Goal: Task Accomplishment & Management: Use online tool/utility

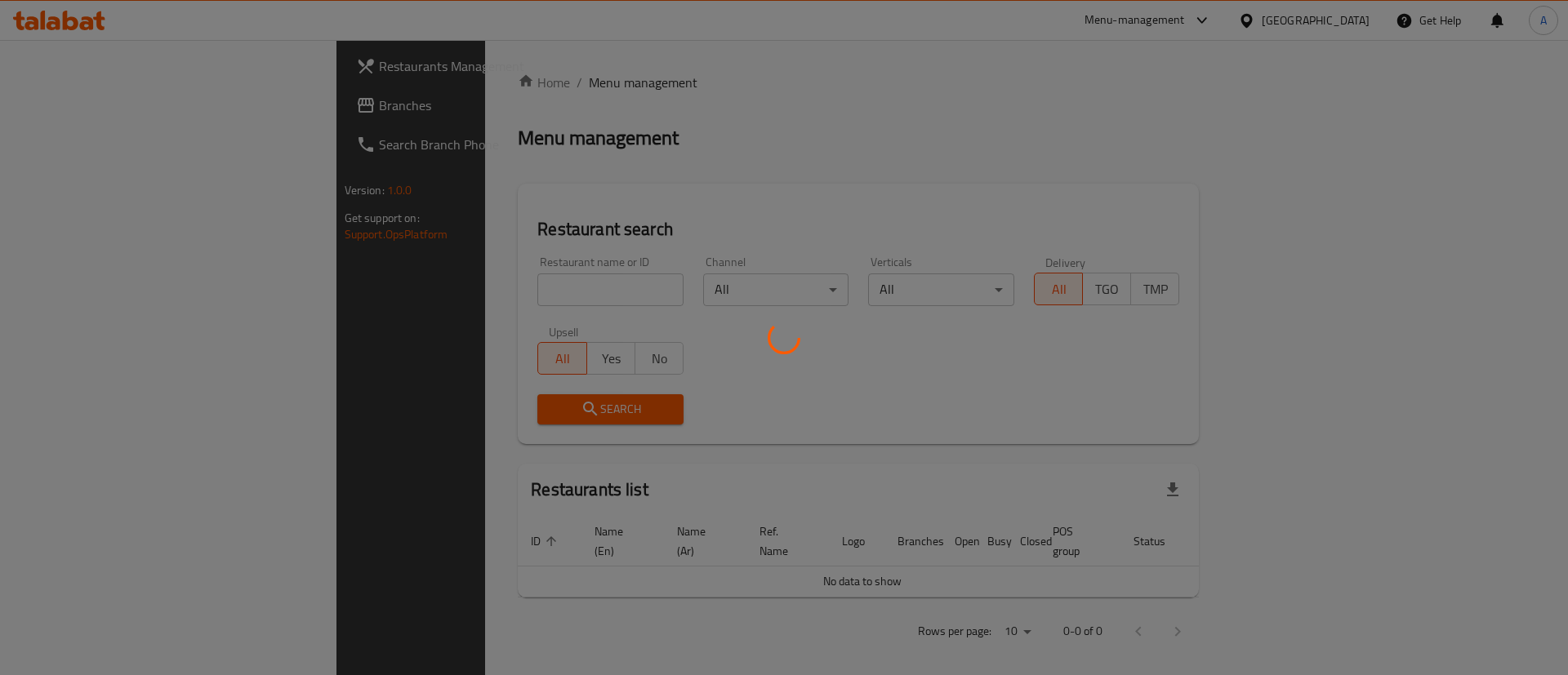
click at [486, 272] on div at bounding box center [784, 337] width 1568 height 675
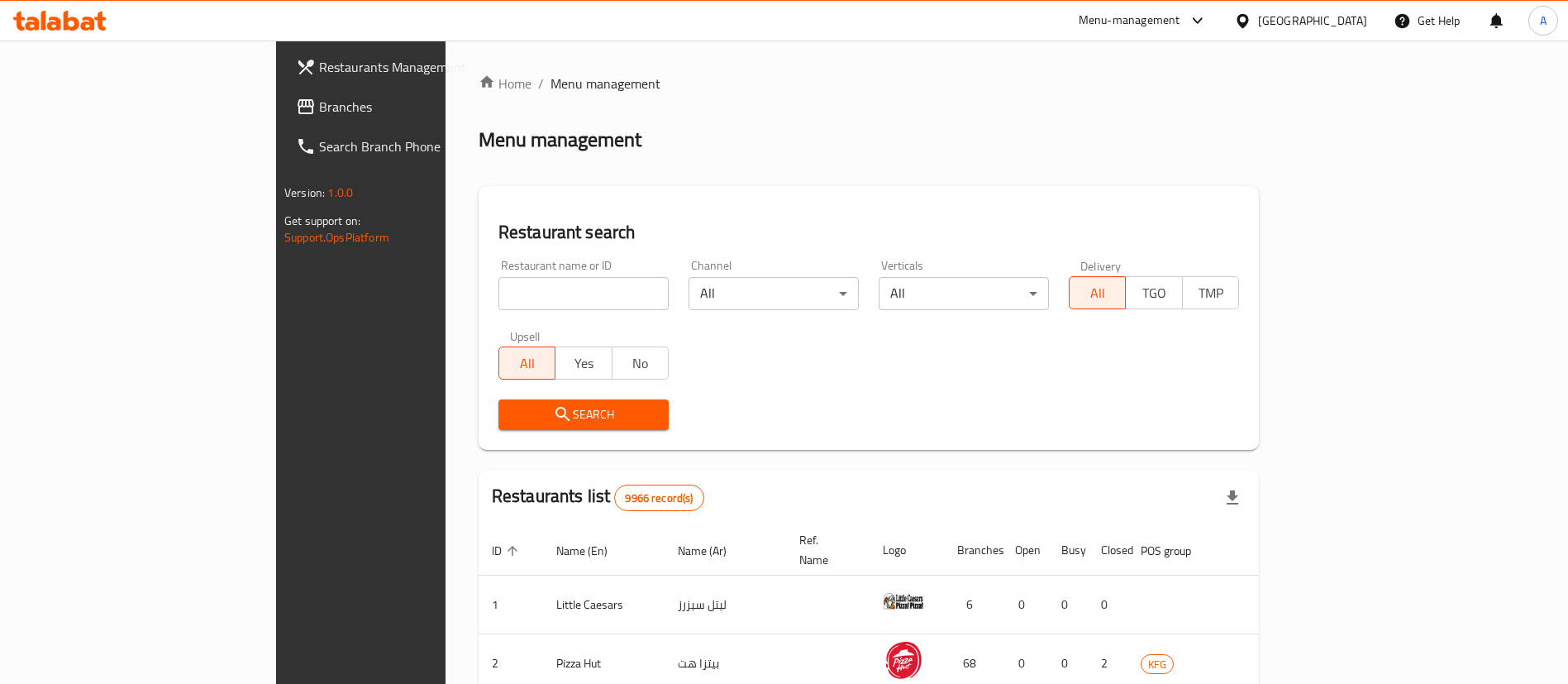
click at [494, 294] on div at bounding box center [784, 342] width 1568 height 684
click at [499, 294] on input "search" at bounding box center [584, 294] width 171 height 33
click at [499, 291] on input "search" at bounding box center [584, 294] width 171 height 33
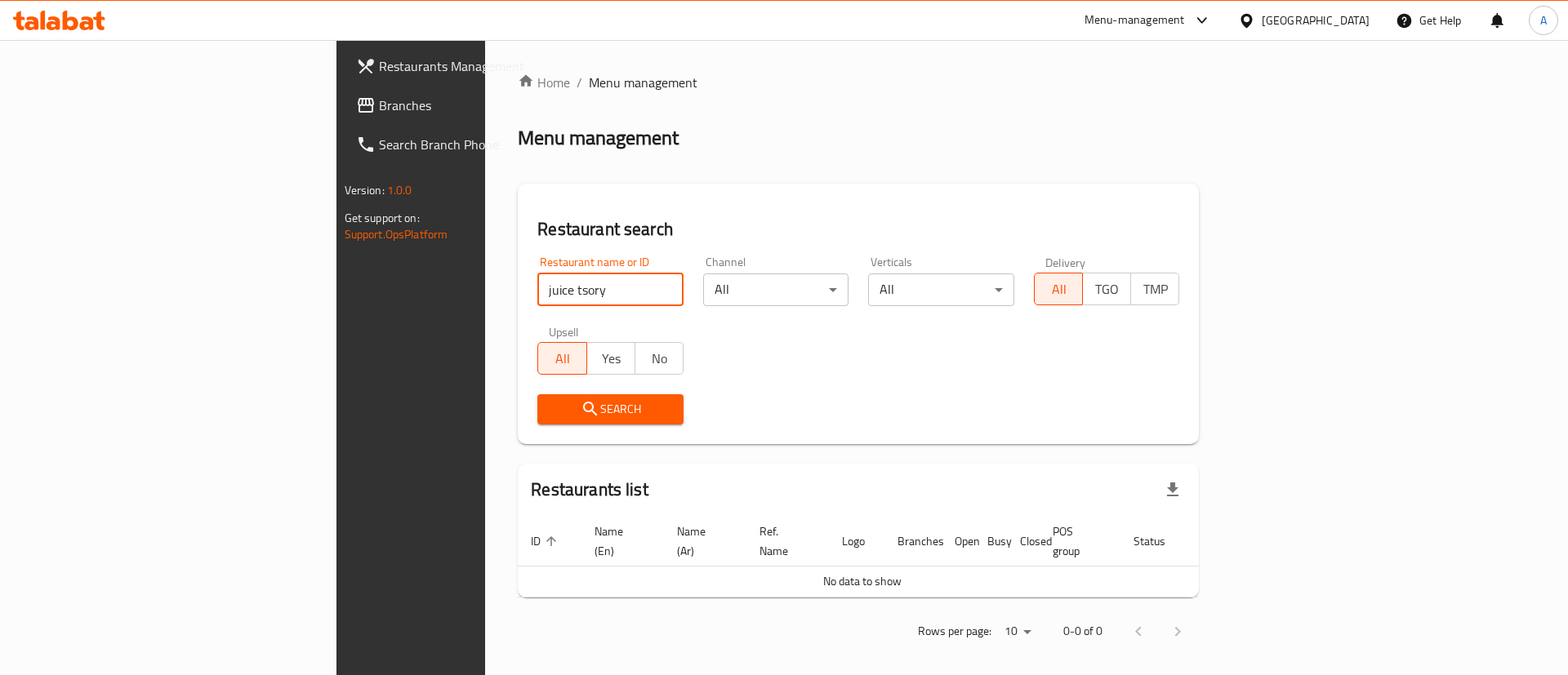
click at [537, 283] on input "juice tsory" at bounding box center [610, 290] width 146 height 33
type input "juice story"
click button "Search" at bounding box center [610, 409] width 146 height 31
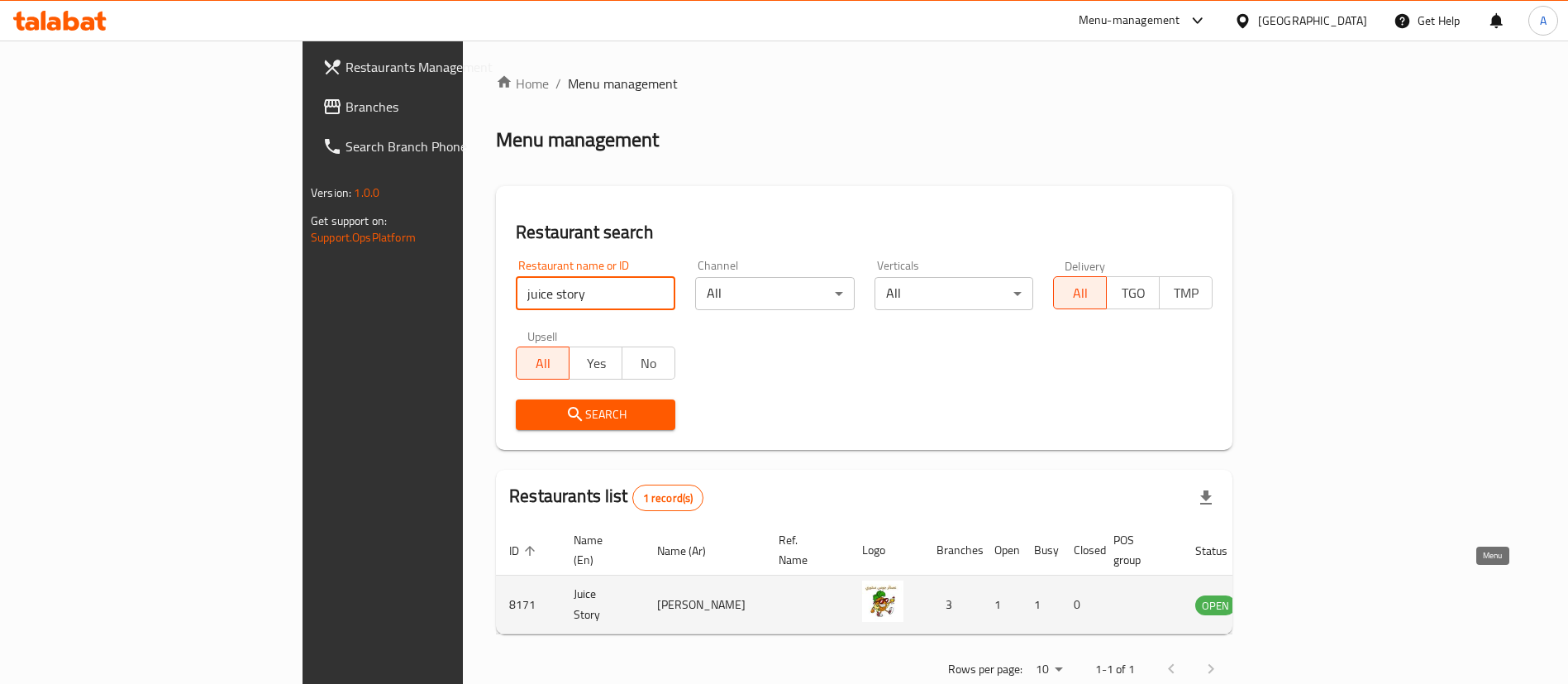
click at [1313, 594] on link "enhanced table" at bounding box center [1297, 604] width 31 height 20
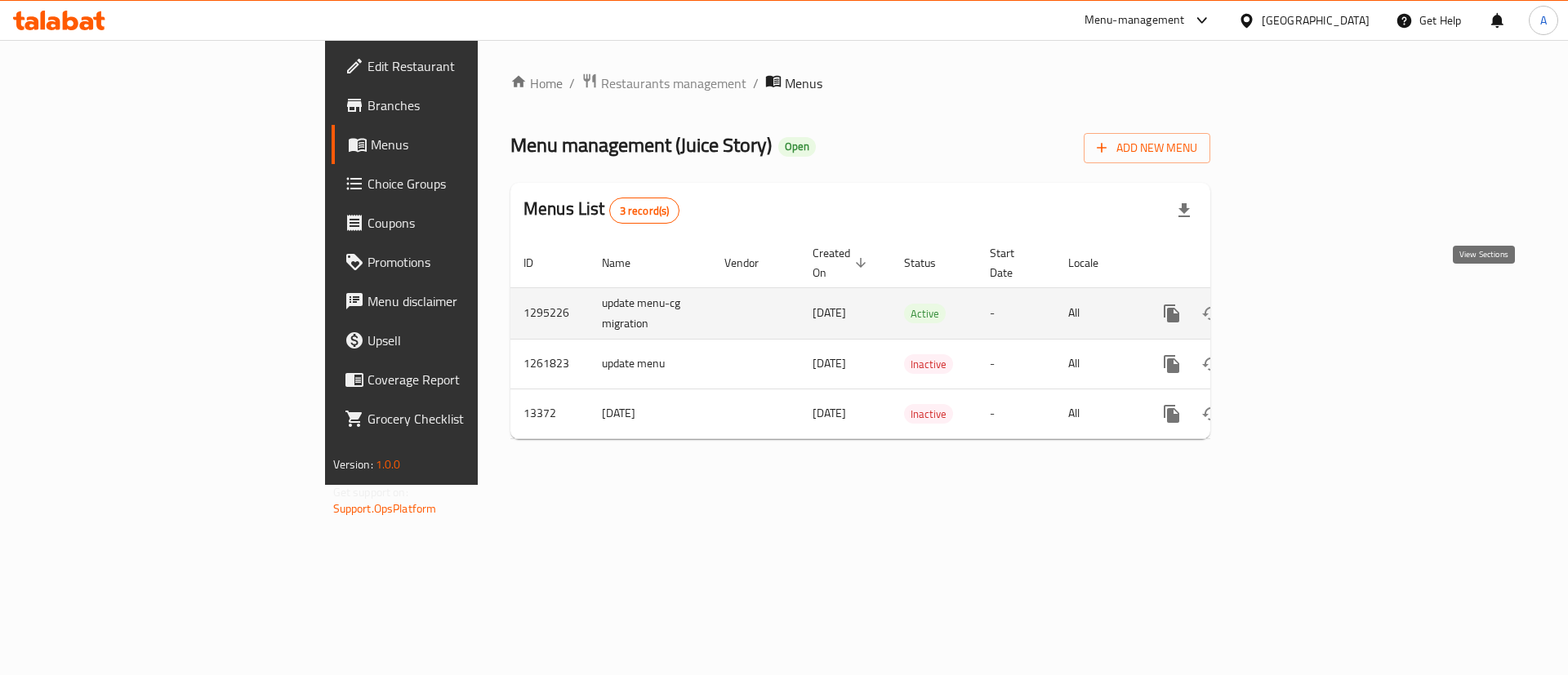
click at [1297, 306] on icon "enhanced table" at bounding box center [1289, 313] width 15 height 15
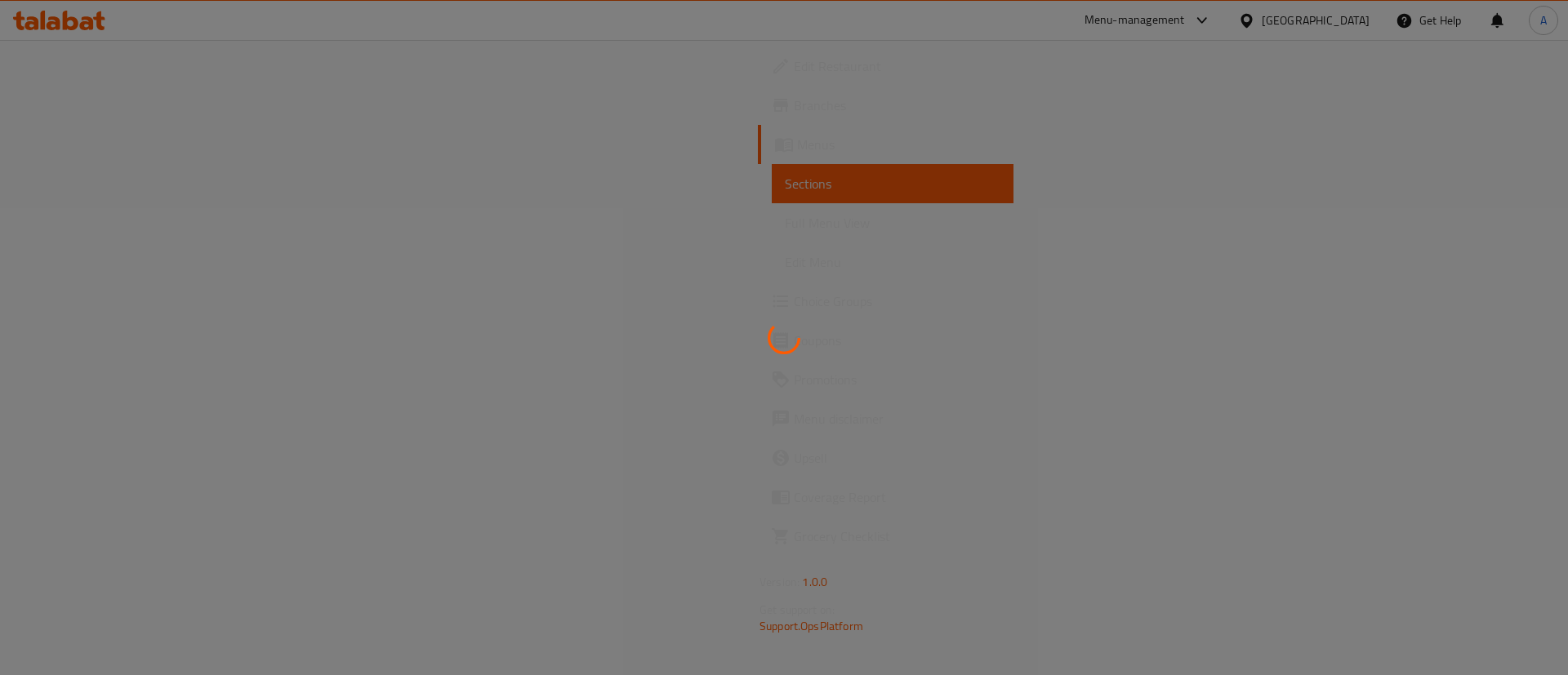
click at [197, 115] on div at bounding box center [784, 337] width 1568 height 675
click at [197, 114] on div at bounding box center [784, 337] width 1568 height 675
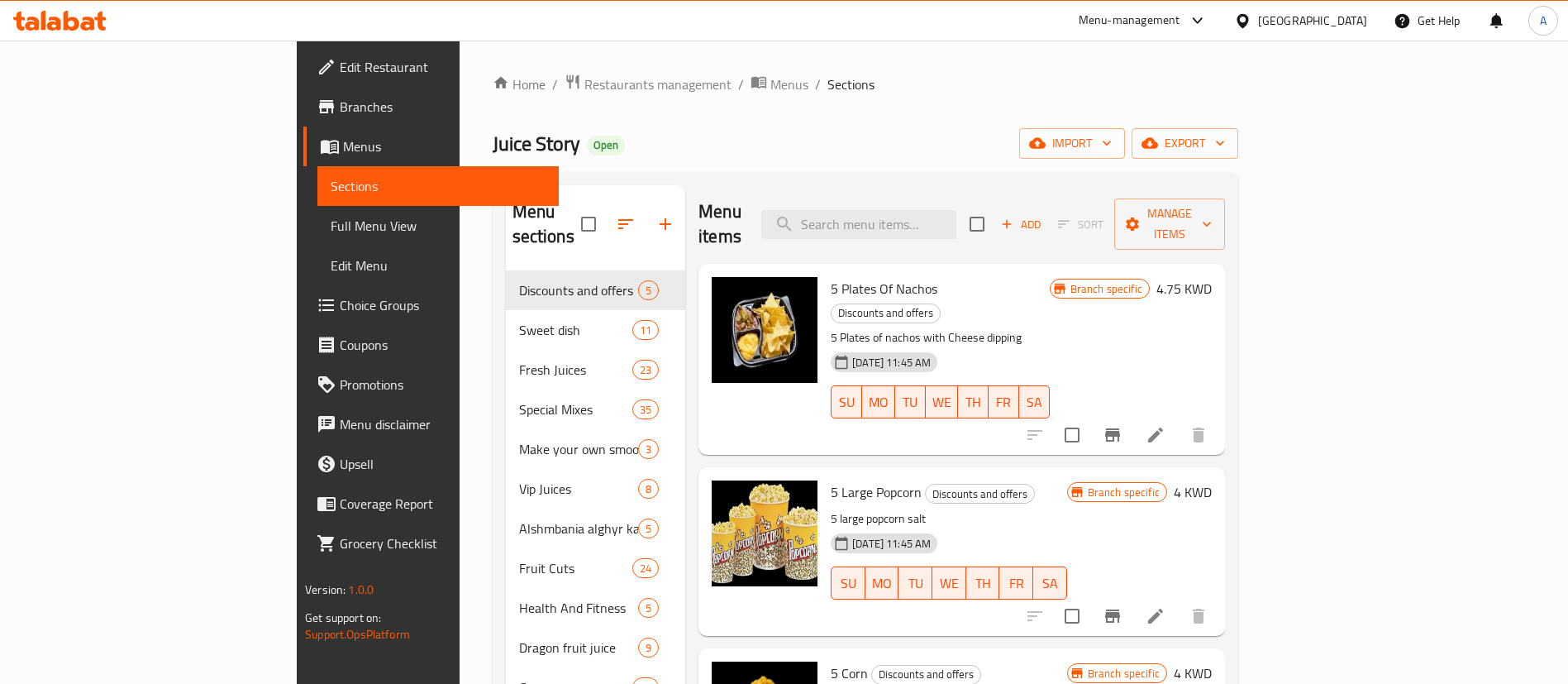
click at [340, 116] on span "Branches" at bounding box center [443, 107] width 206 height 20
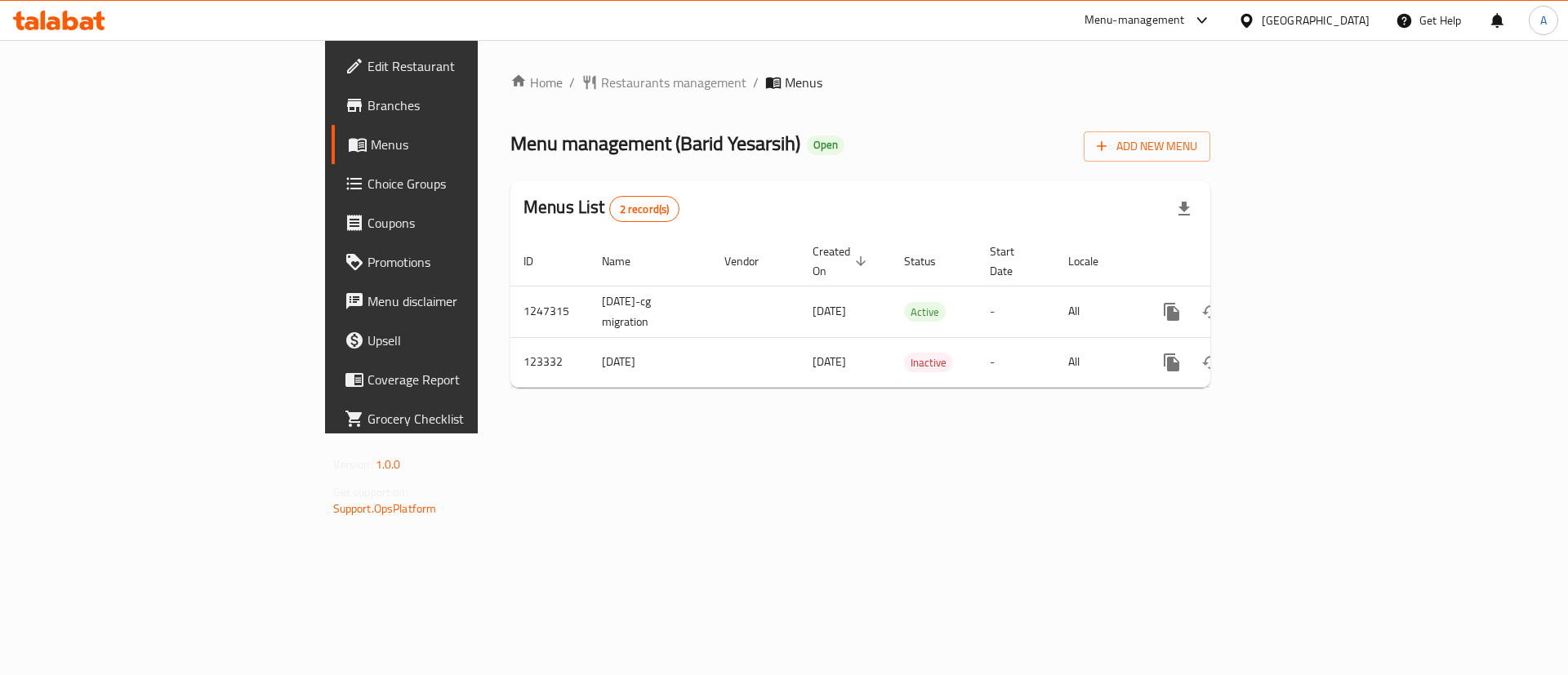
click at [1243, 434] on div "Home / Restaurants management / Menus Menu management ( [GEOGRAPHIC_DATA] Yesar…" at bounding box center [860, 236] width 765 height 393
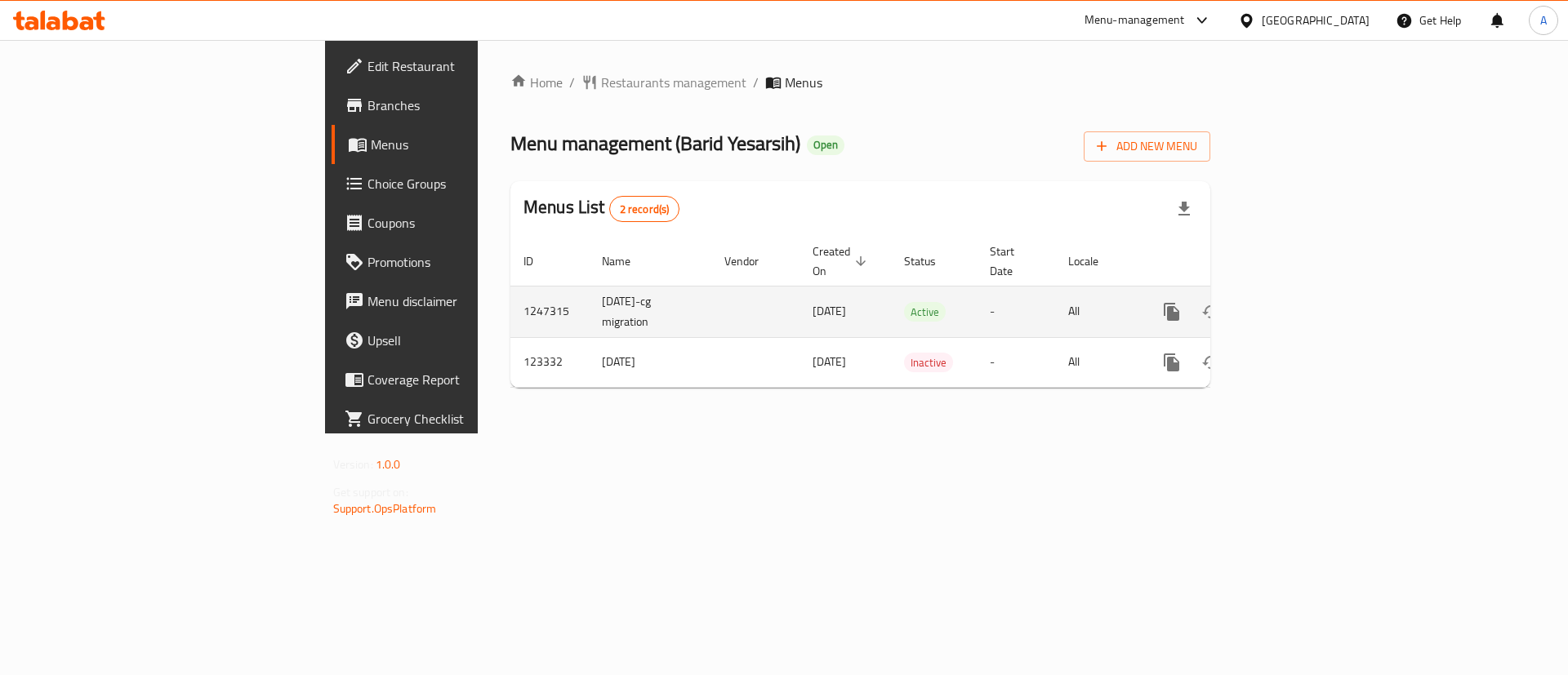
click at [1309, 292] on link "enhanced table" at bounding box center [1289, 311] width 39 height 39
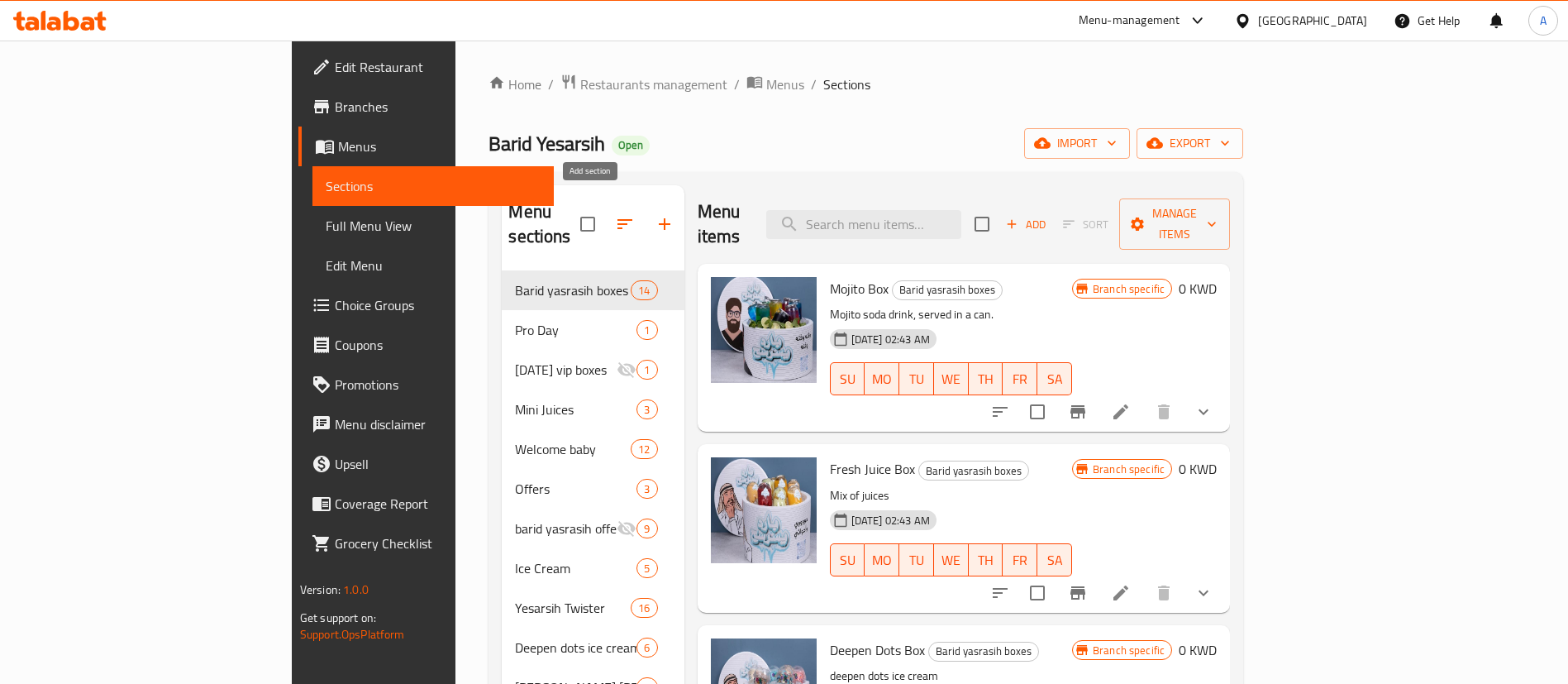
click at [645, 220] on button "button" at bounding box center [664, 224] width 39 height 39
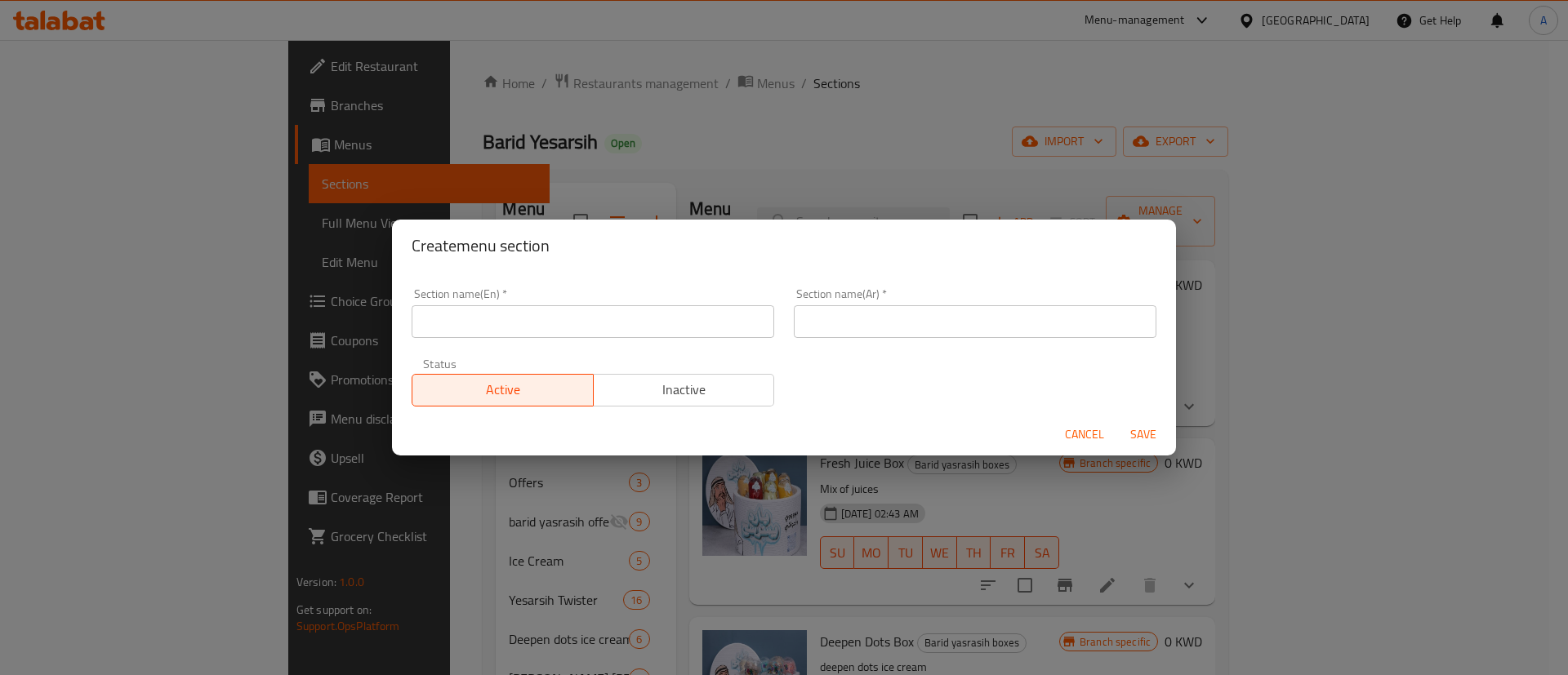
drag, startPoint x: 617, startPoint y: 326, endPoint x: 624, endPoint y: 319, distance: 9.9
click at [617, 326] on input "text" at bounding box center [593, 321] width 363 height 33
type input "2 KD"
click at [814, 323] on input "text" at bounding box center [975, 321] width 363 height 33
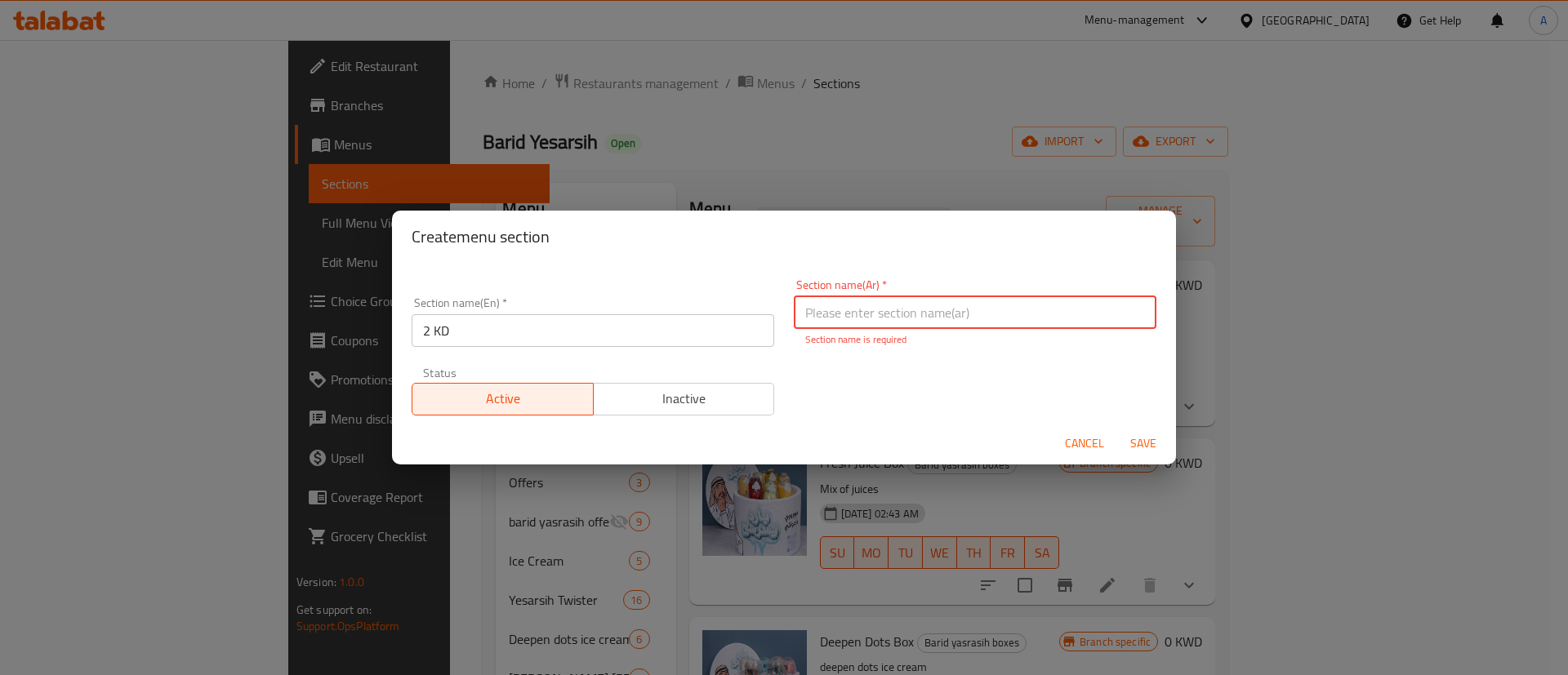
click at [961, 316] on input "text" at bounding box center [975, 313] width 363 height 33
type input "2 دينار"
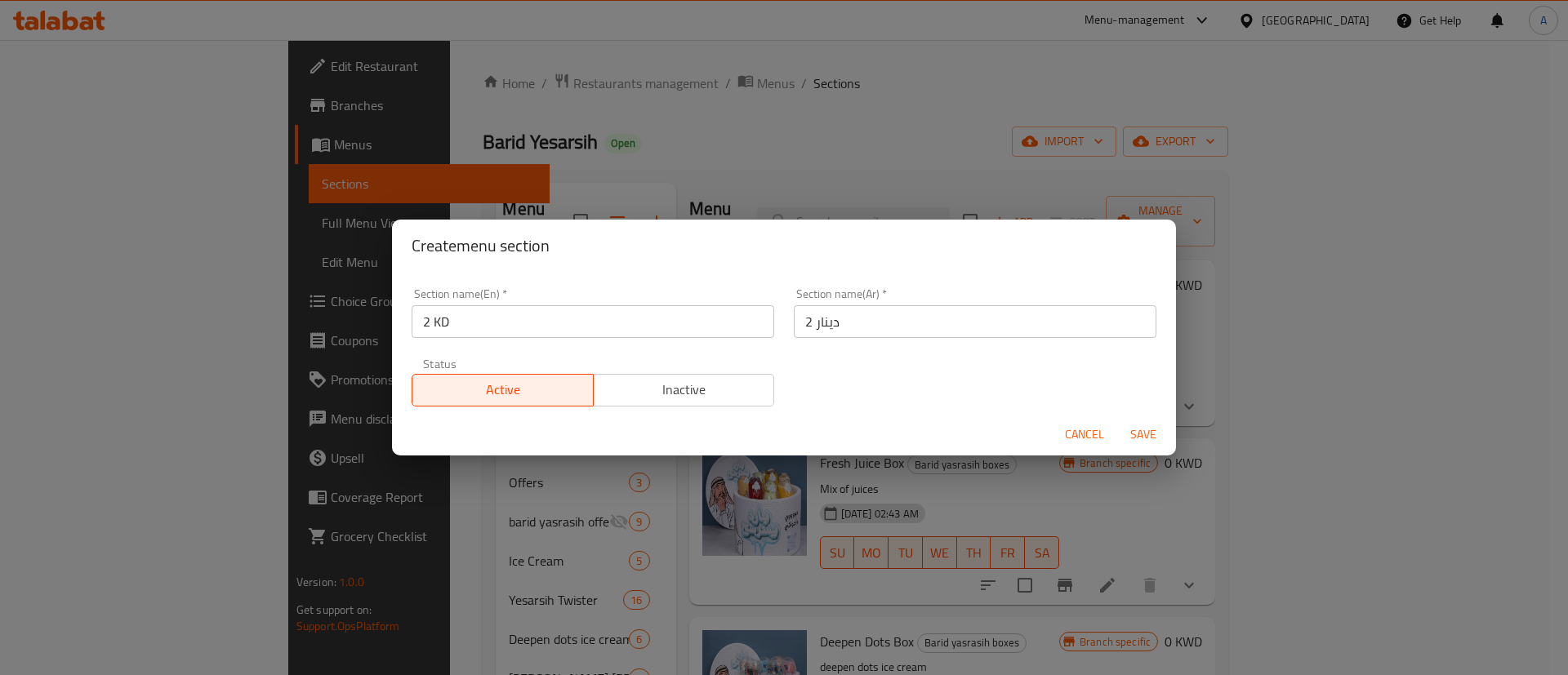
click at [1117, 368] on div "Section name(En)   * 2 KD Section name(En) * Section name(Ar)   * 2 دينار Secti…" at bounding box center [784, 347] width 765 height 138
drag, startPoint x: 1099, startPoint y: 375, endPoint x: 952, endPoint y: 371, distance: 147.1
click at [1079, 375] on div "Section name(En)   * 2 KD Section name(En) * Section name(Ar)   * 2 دينار Secti…" at bounding box center [784, 347] width 765 height 138
drag, startPoint x: 922, startPoint y: 371, endPoint x: 796, endPoint y: 378, distance: 126.2
click at [913, 371] on div "Section name(En)   * 2 KD Section name(En) * Section name(Ar)   * 2 دينار Secti…" at bounding box center [784, 347] width 765 height 138
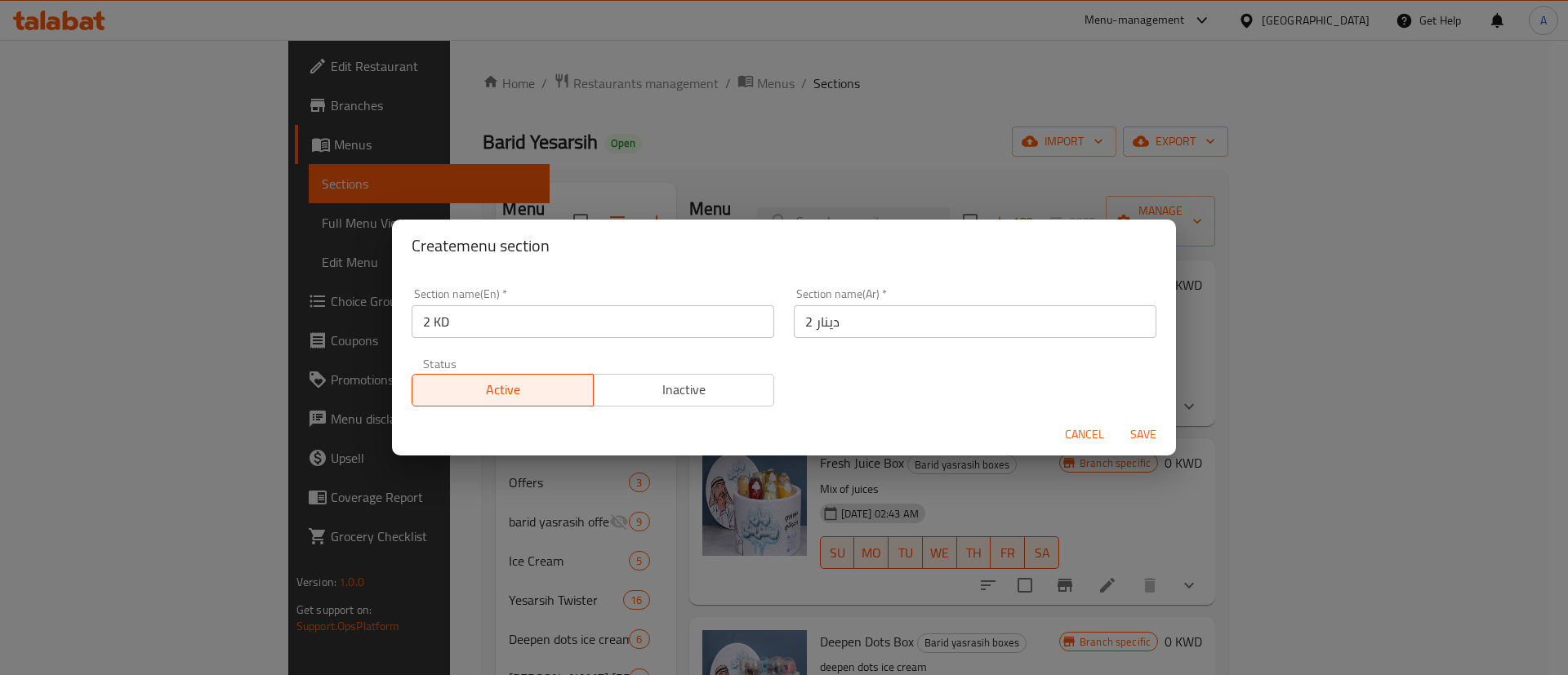
click at [898, 341] on div "Section name(Ar)   * 2 دينار Section name(Ar) *" at bounding box center [975, 313] width 382 height 69
click at [887, 325] on input "2 دينار" at bounding box center [975, 321] width 363 height 33
click at [603, 326] on input "2 KD" at bounding box center [593, 321] width 363 height 33
drag, startPoint x: 795, startPoint y: 372, endPoint x: 837, endPoint y: 370, distance: 42.0
click at [797, 371] on div "Section name(En)   * 2 KD Section name(En) * Section name(Ar)   * 2 دينار Secti…" at bounding box center [784, 347] width 765 height 138
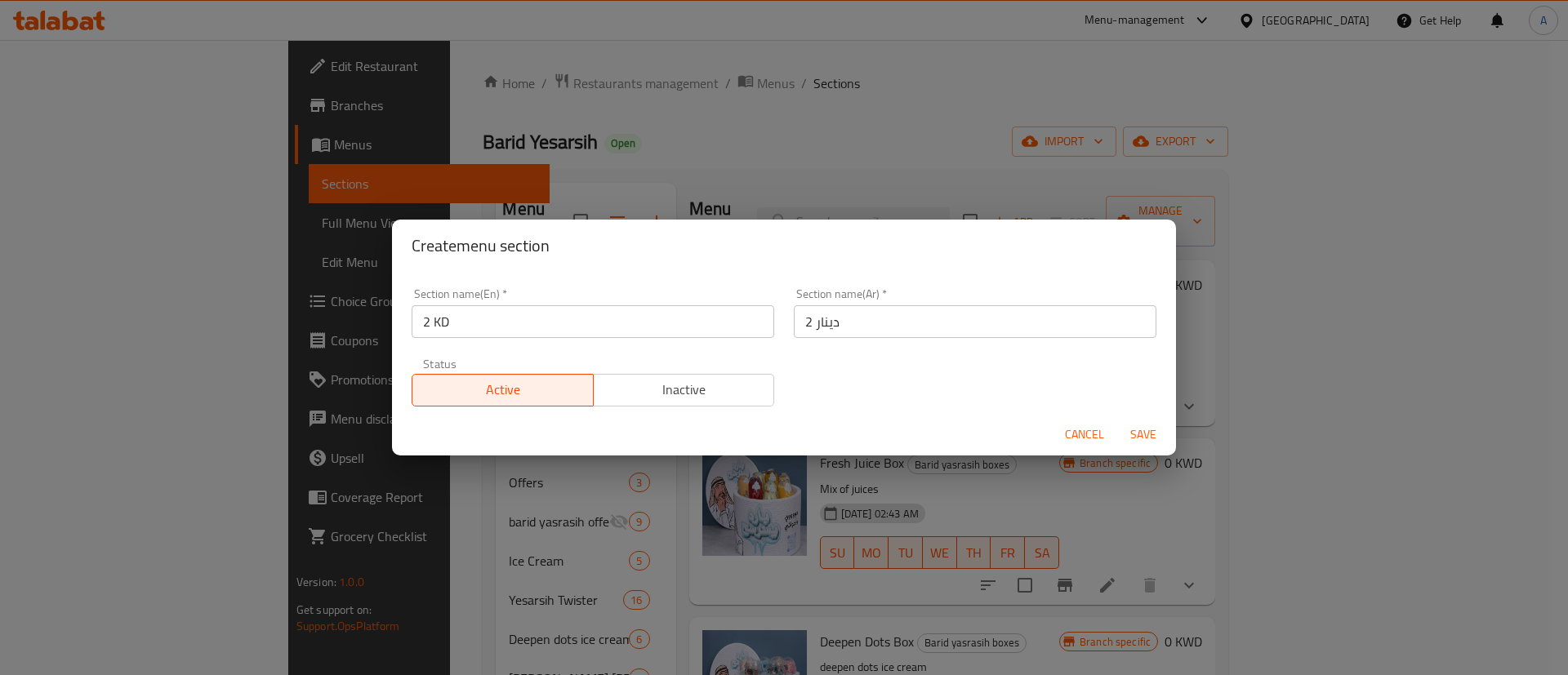
click at [979, 402] on div "Section name(En)   * 2 KD Section name(En) * Section name(Ar)   * 2 دينار Secti…" at bounding box center [784, 347] width 765 height 138
click at [1081, 435] on span "Cancel" at bounding box center [1084, 435] width 39 height 21
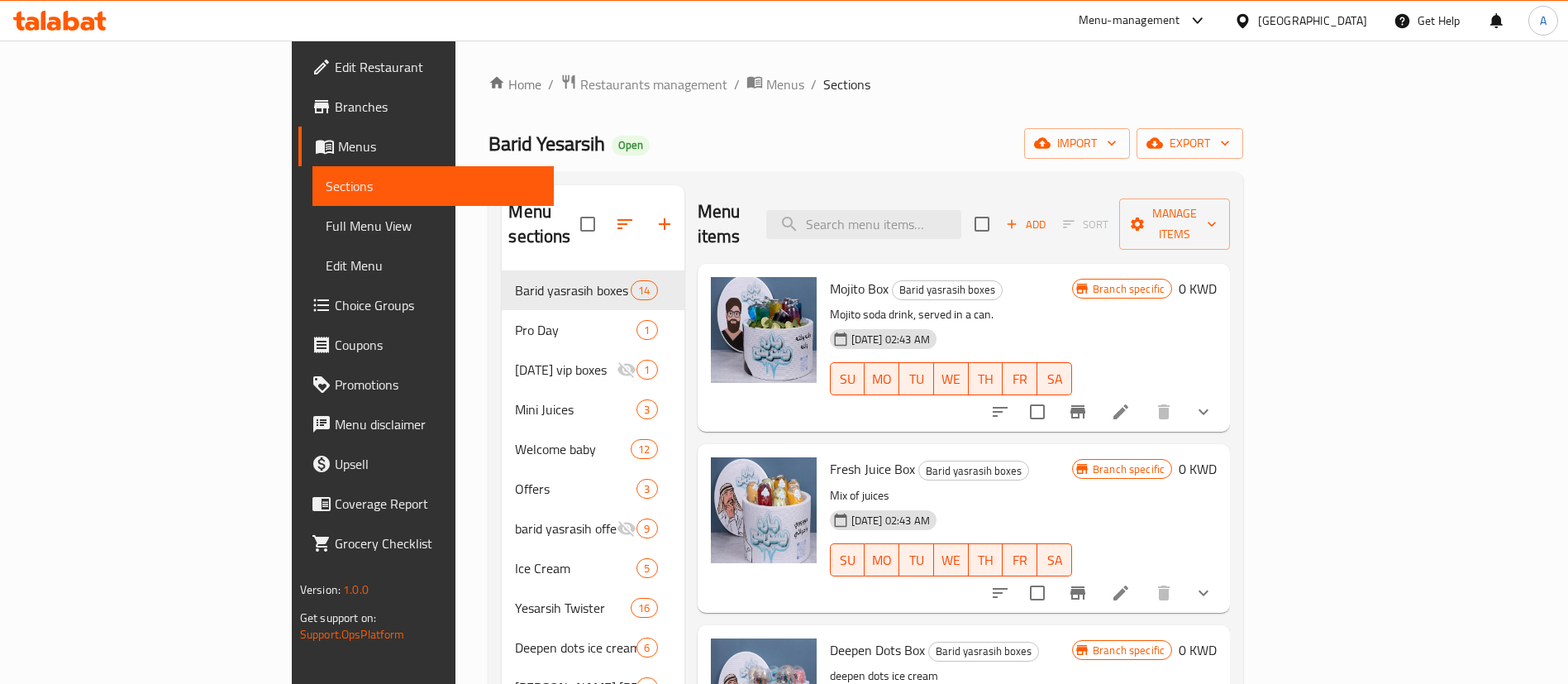
click at [654, 214] on icon "button" at bounding box center [664, 224] width 20 height 20
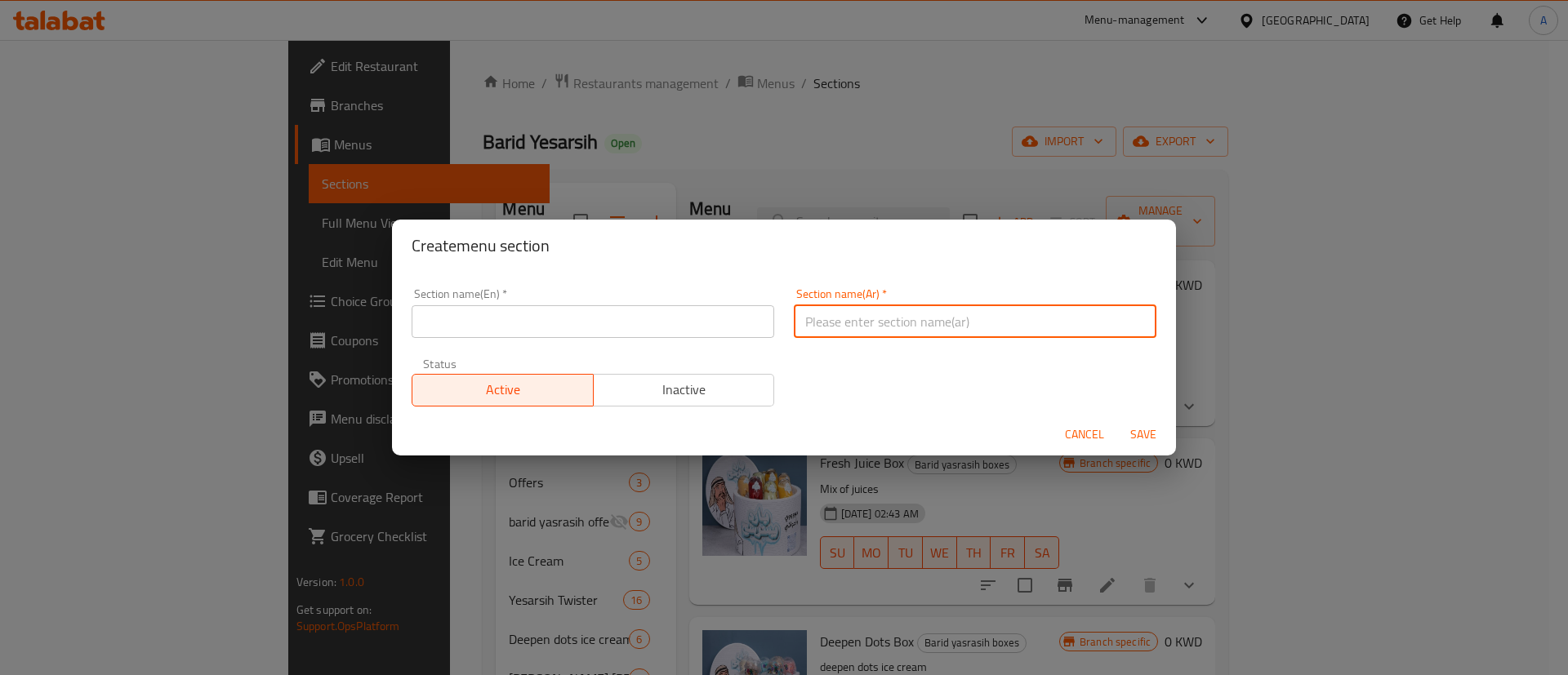
click at [872, 326] on input "text" at bounding box center [975, 321] width 363 height 33
type input "خيارات:"
click at [627, 312] on input "text" at bounding box center [593, 321] width 363 height 33
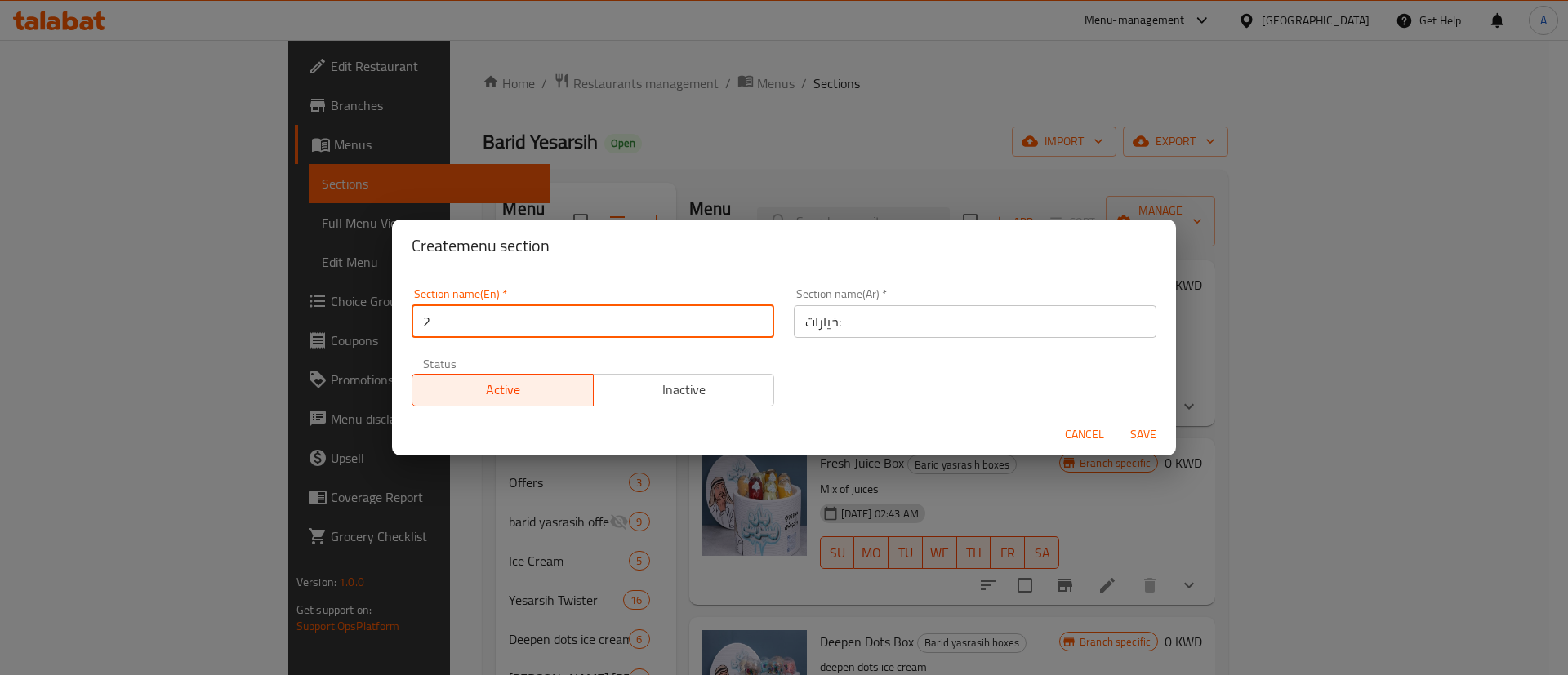
type input "2"
drag, startPoint x: 798, startPoint y: 361, endPoint x: 1019, endPoint y: 388, distance: 222.6
click at [805, 361] on div "Section name(En)   * 2 Section name(En) * Section name(Ar)   * خيارات: Section …" at bounding box center [784, 347] width 765 height 138
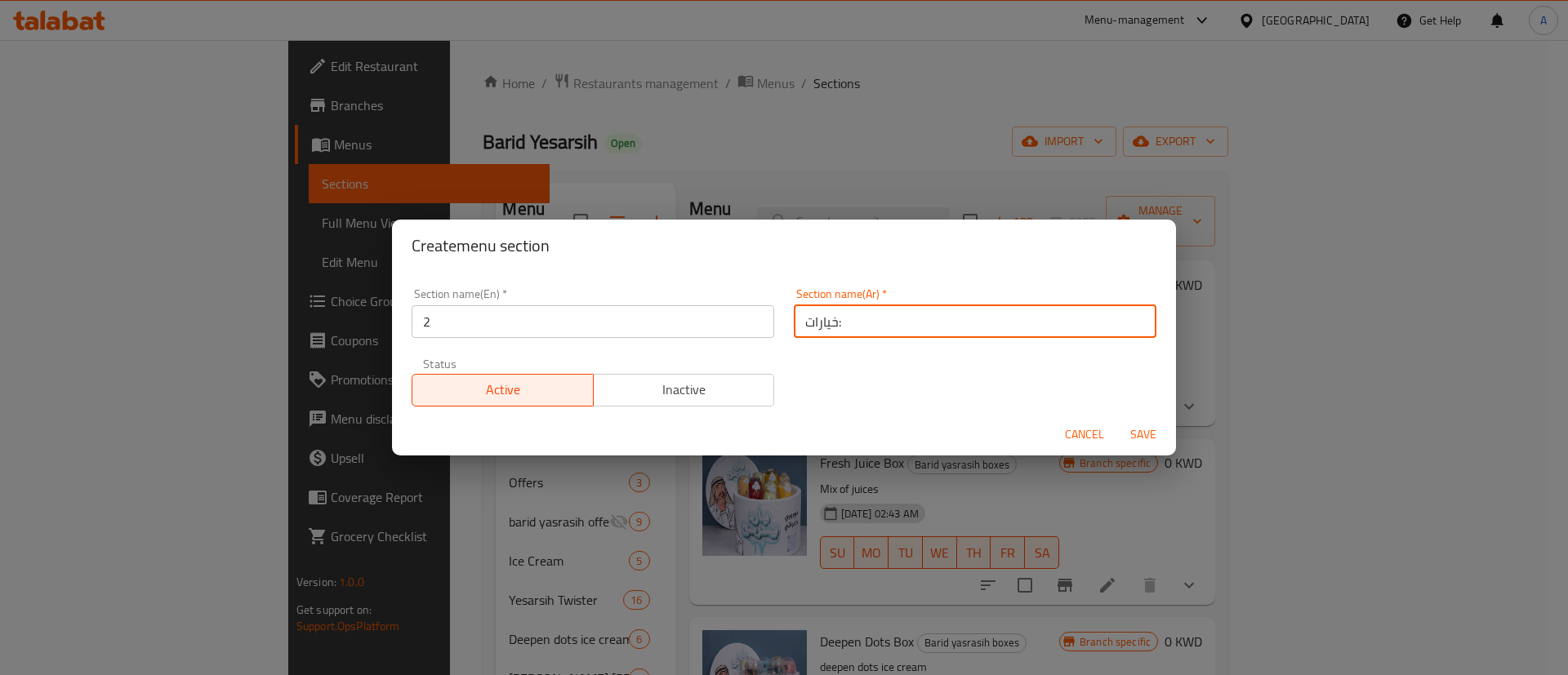
drag, startPoint x: 989, startPoint y: 325, endPoint x: 627, endPoint y: 308, distance: 362.4
click at [655, 316] on div "Section name(En)   * 2 Section name(En) * Section name(Ar)   * خيارات: Section …" at bounding box center [784, 347] width 765 height 138
type input "2 دينار"
click at [1142, 439] on span "Save" at bounding box center [1142, 435] width 39 height 21
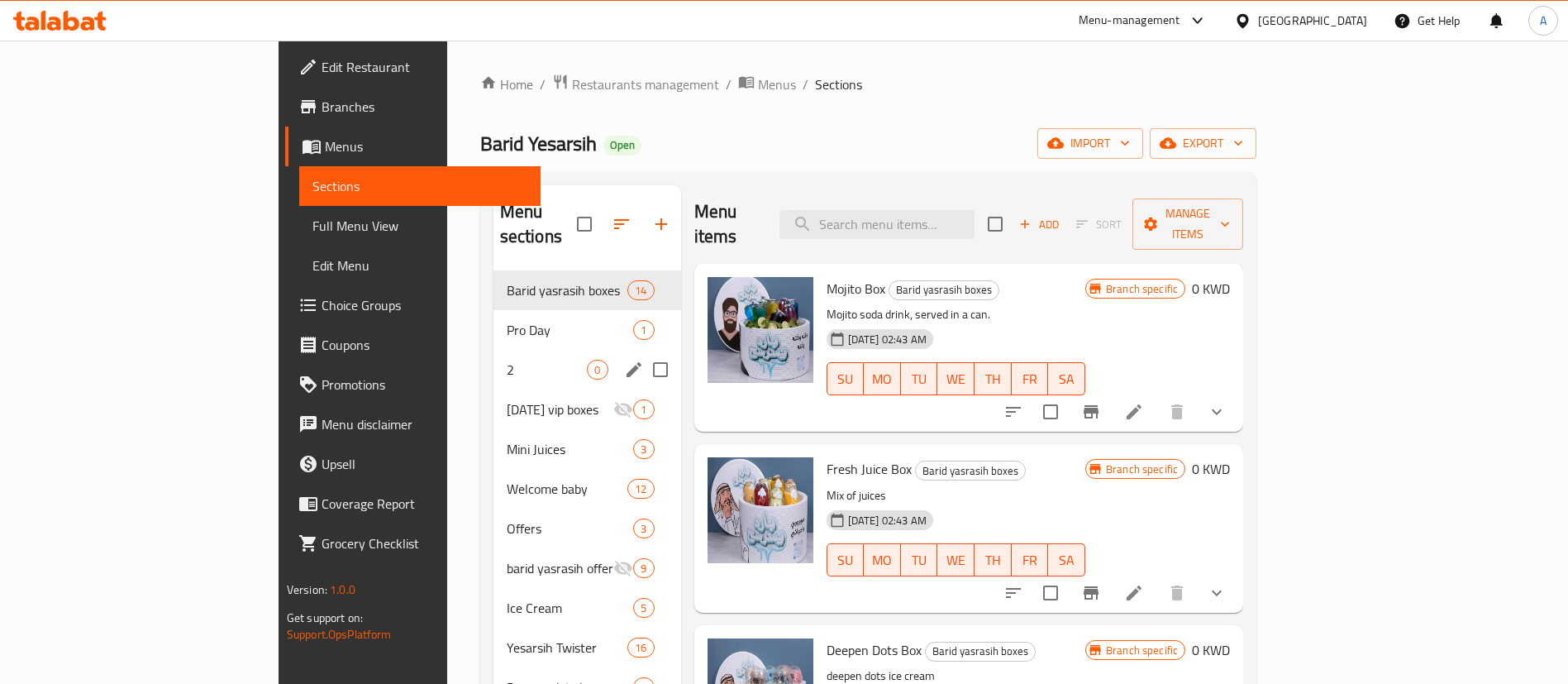
click at [550, 350] on div "2 0" at bounding box center [587, 369] width 187 height 39
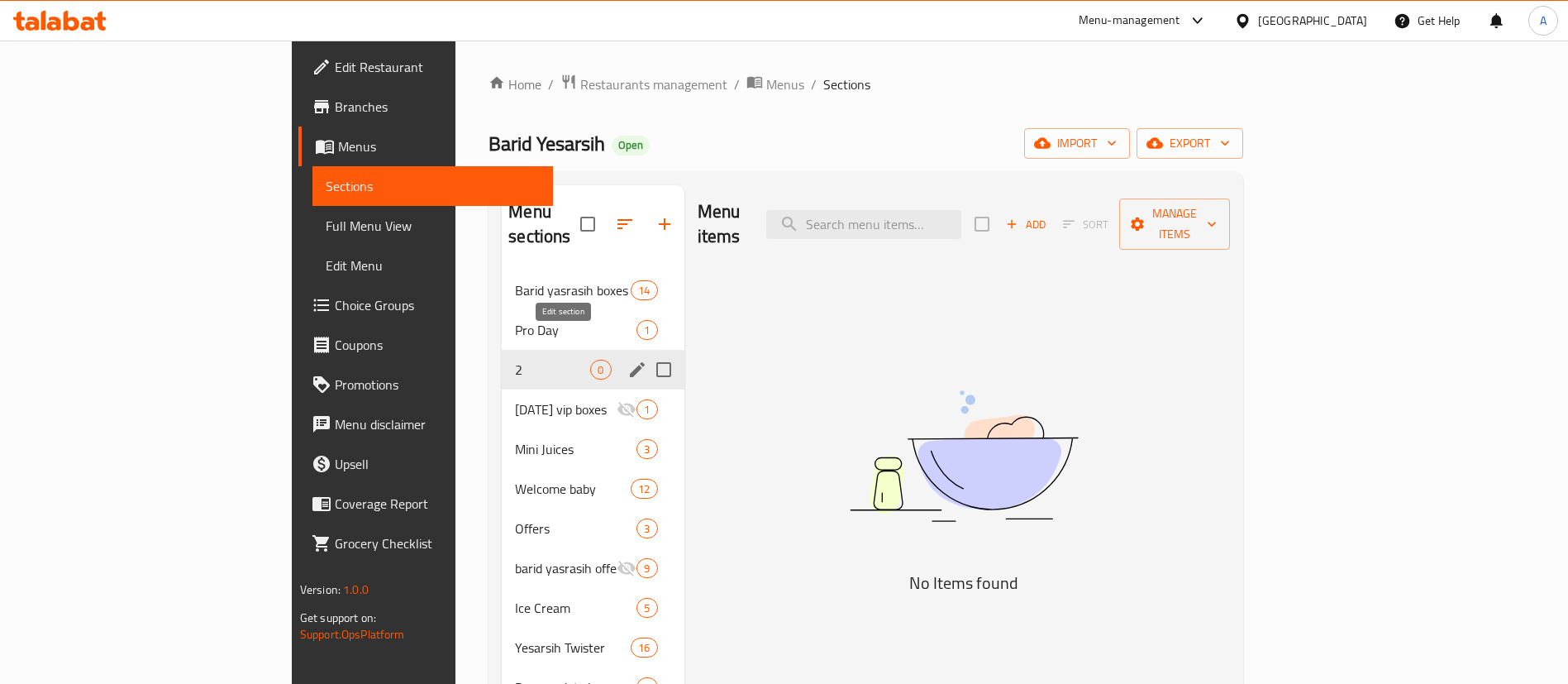
click at [628, 360] on icon "edit" at bounding box center [638, 370] width 20 height 20
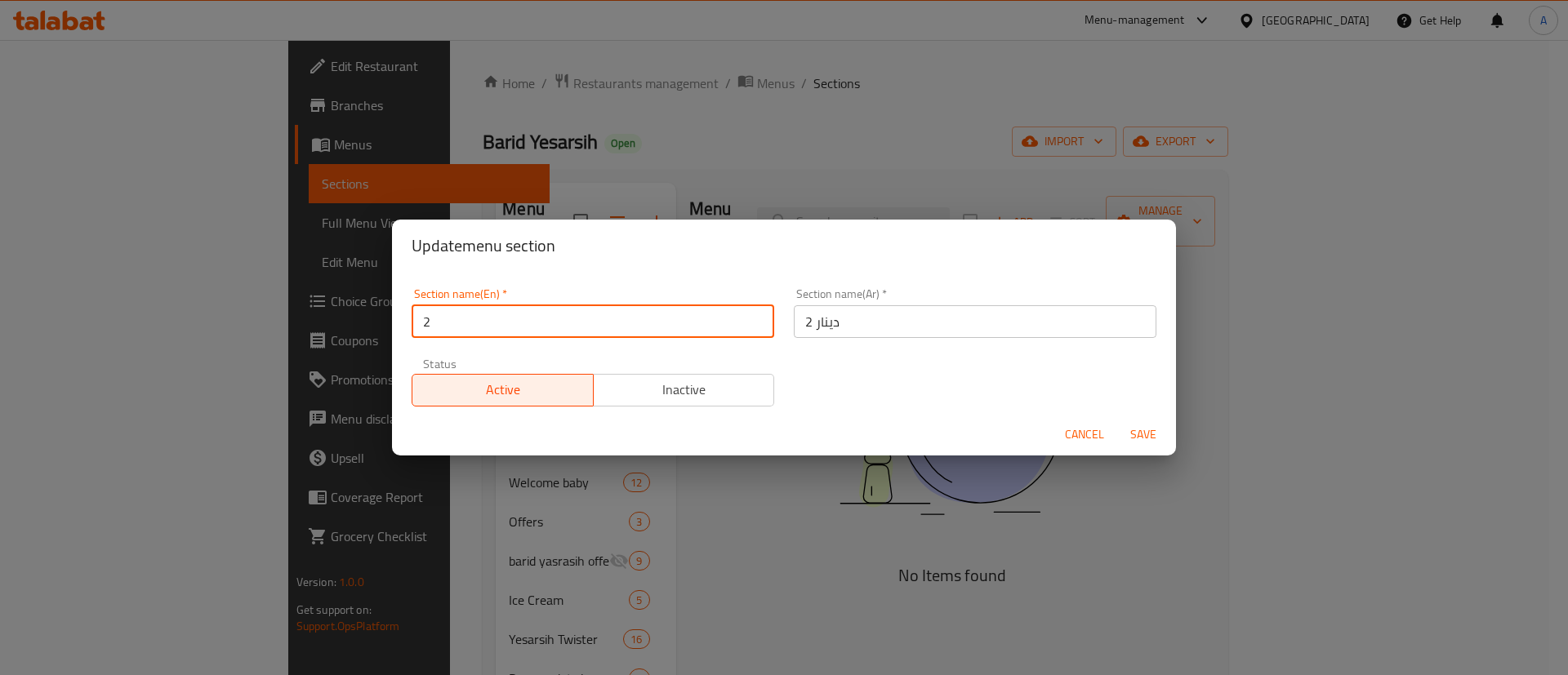
click at [643, 330] on input "2" at bounding box center [593, 321] width 363 height 33
type input "2KD"
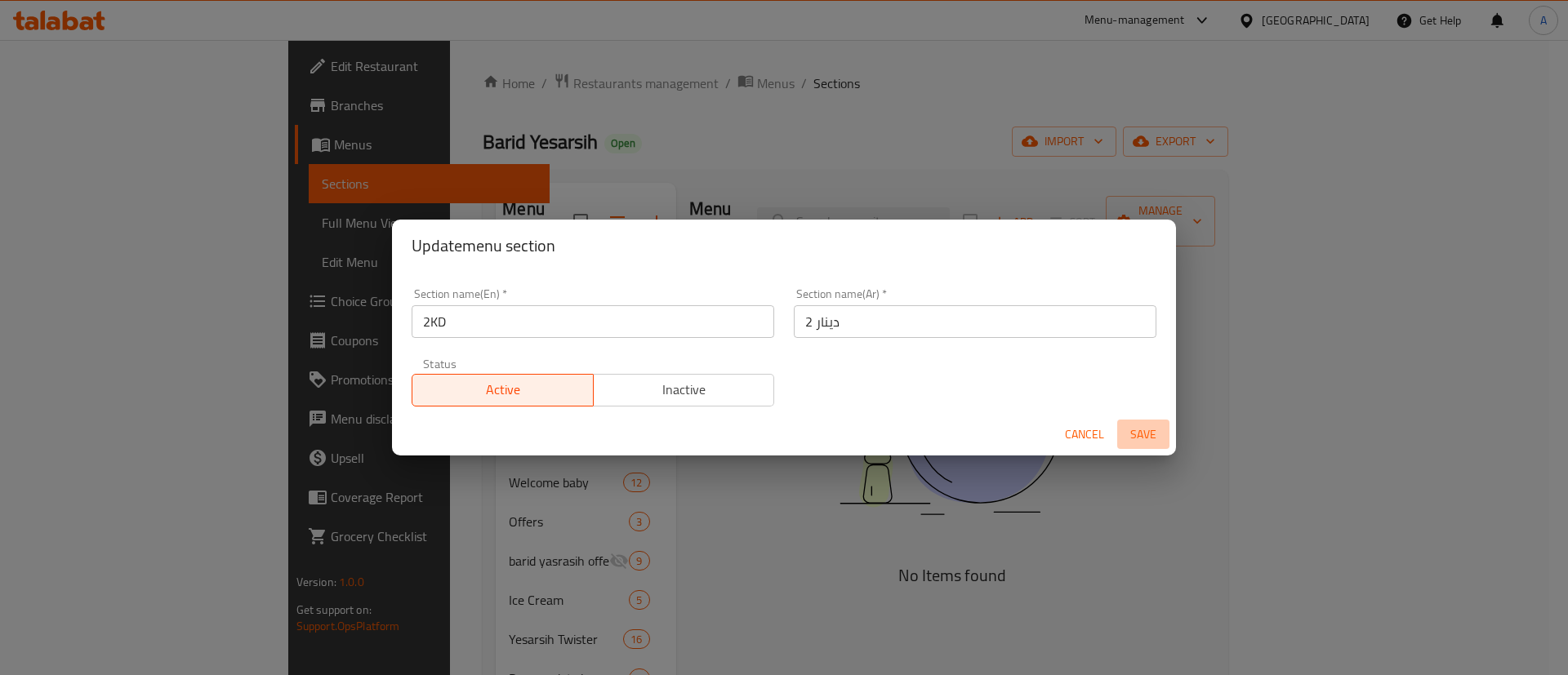
click at [1144, 443] on span "Save" at bounding box center [1142, 435] width 39 height 21
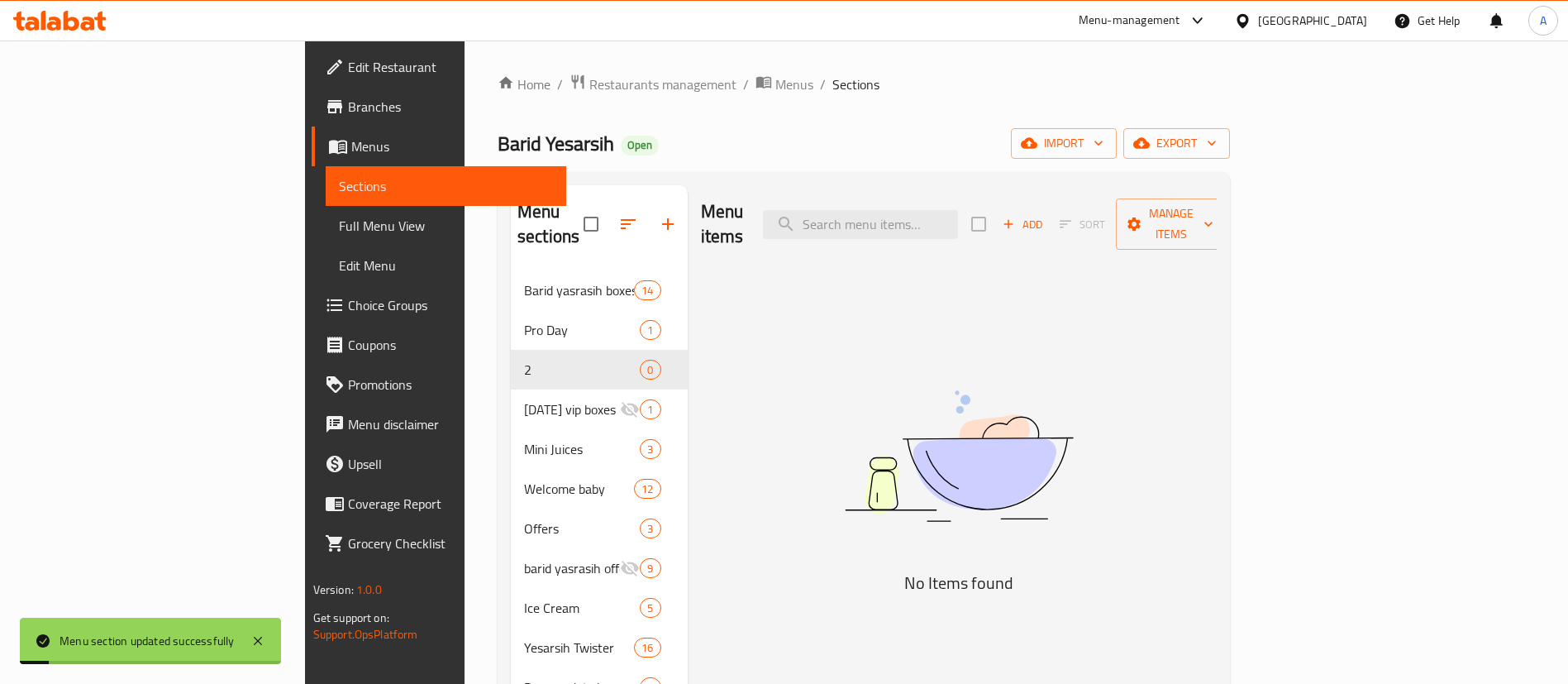
click at [1045, 215] on span "Add" at bounding box center [1022, 224] width 44 height 19
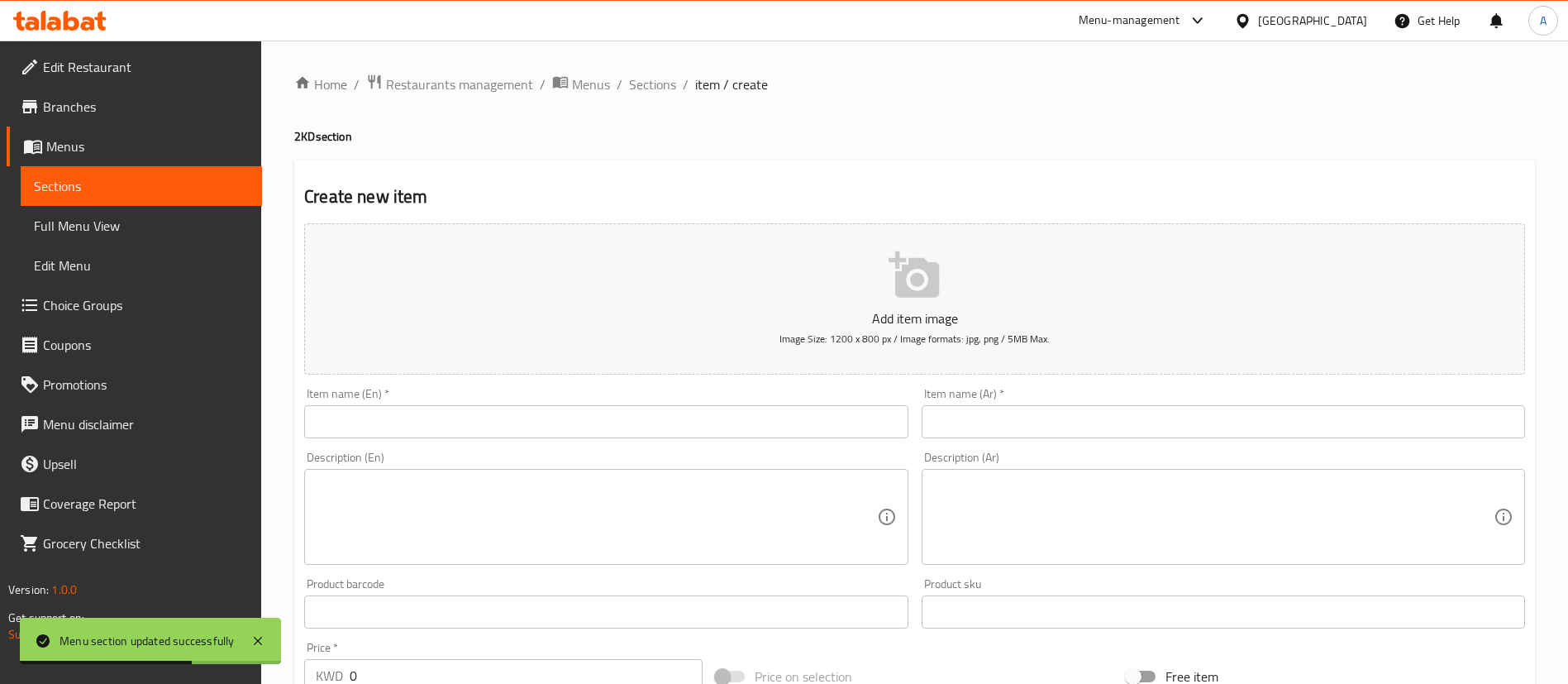
drag, startPoint x: 1541, startPoint y: 275, endPoint x: 1511, endPoint y: 290, distance: 33.5
click at [1541, 275] on div "Home / Restaurants management / Menus / Sections / item / create 2KD section Cr…" at bounding box center [915, 604] width 1307 height 1129
click at [702, 429] on input "text" at bounding box center [606, 422] width 603 height 33
paste input "mini pancake + Mojito Choice of sauce"
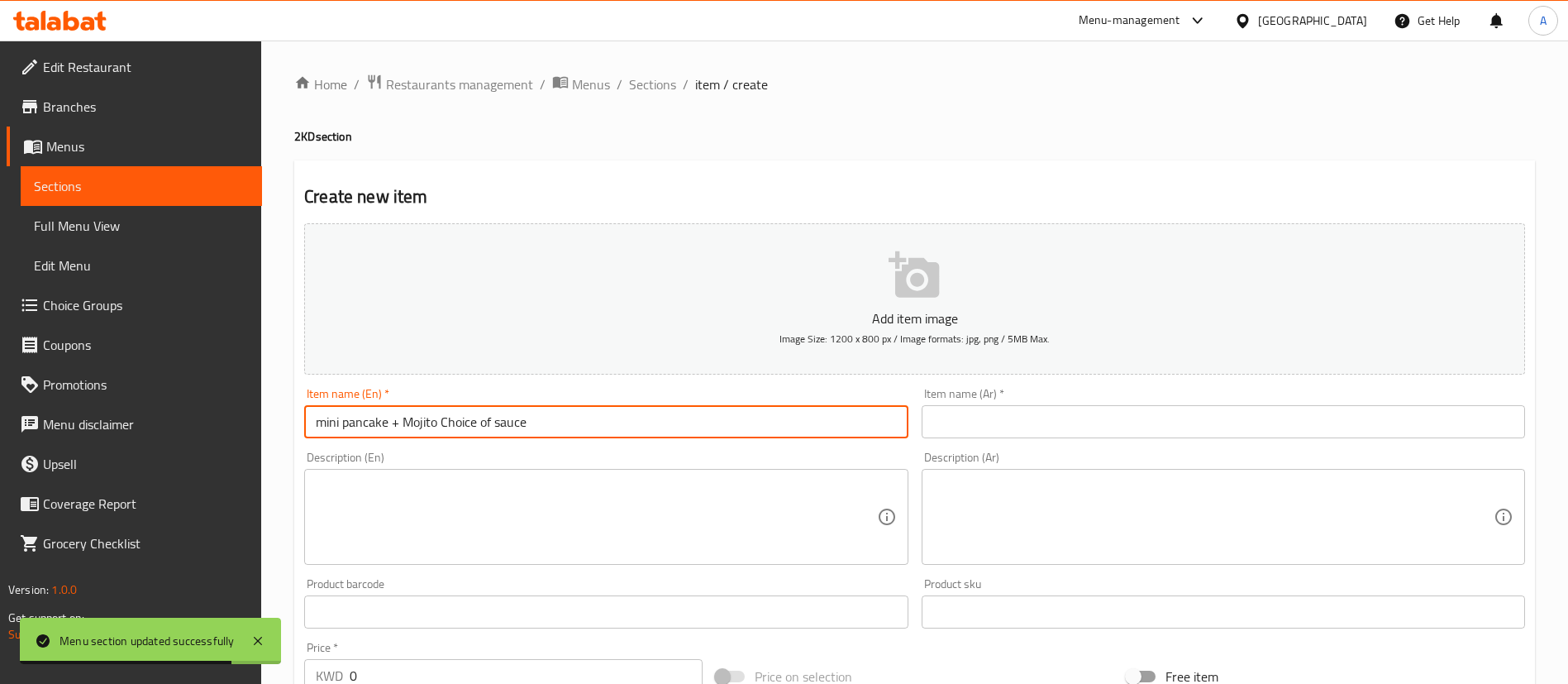
type input "mini pancake + Mojito Choice of sauce"
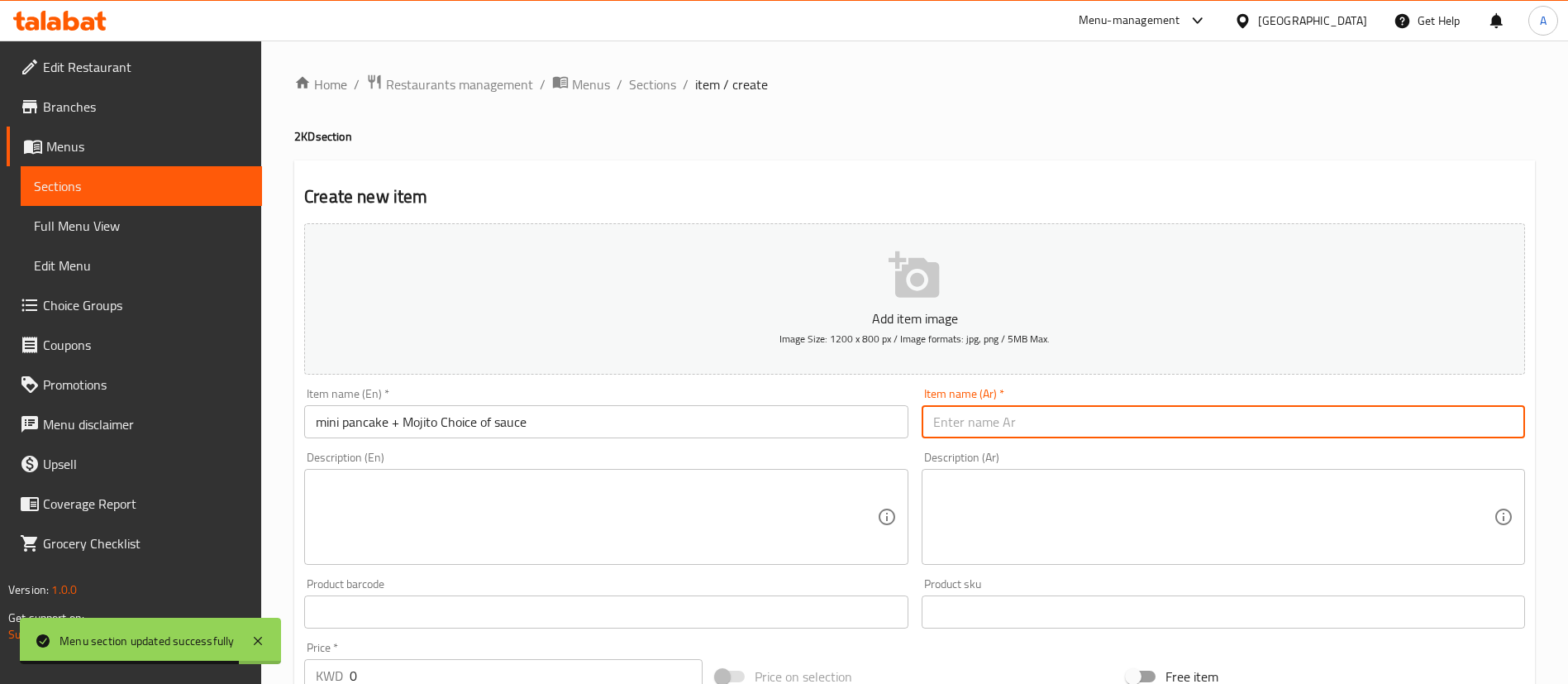
click at [1002, 409] on input "text" at bounding box center [1223, 422] width 603 height 33
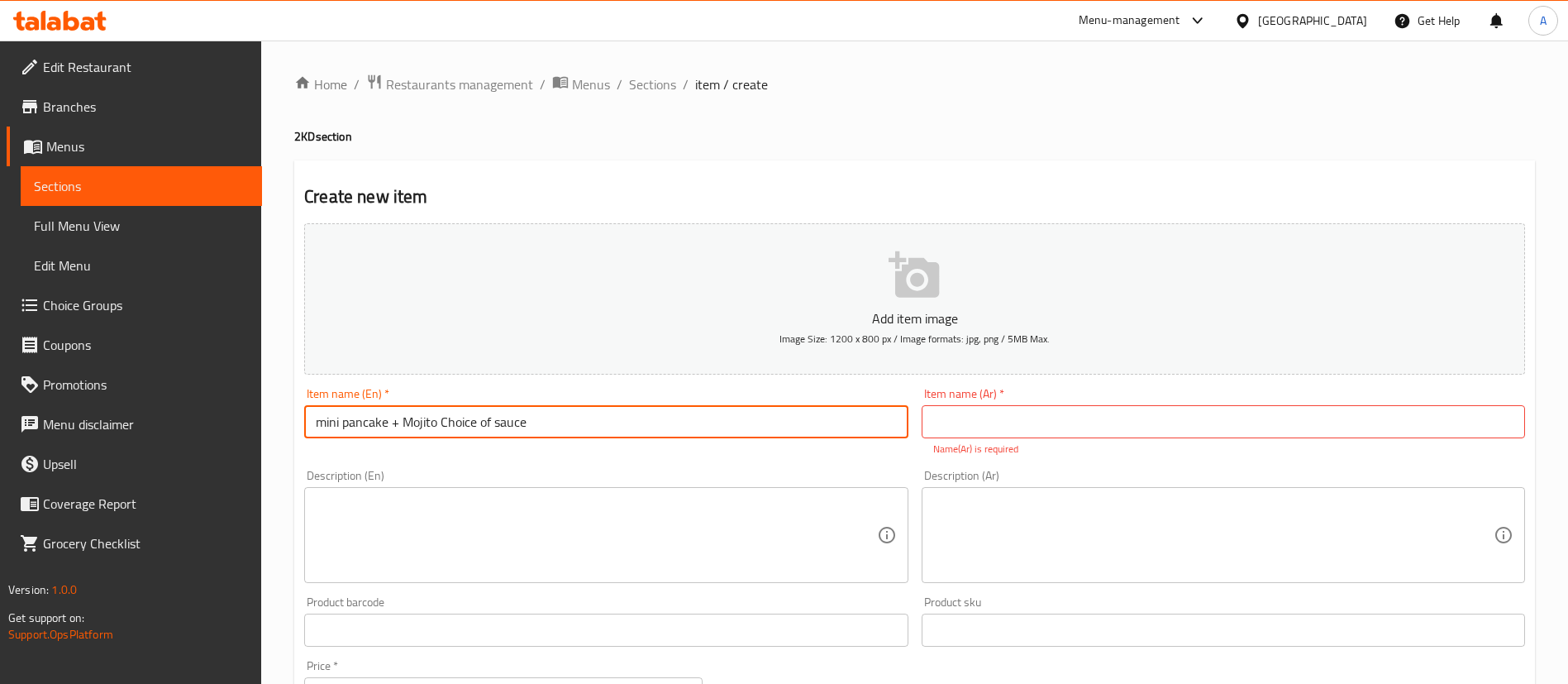
drag, startPoint x: 547, startPoint y: 427, endPoint x: 436, endPoint y: 416, distance: 111.5
click at [436, 416] on input "mini pancake + Mojito Choice of sauce" at bounding box center [606, 422] width 603 height 33
click at [434, 519] on textarea at bounding box center [596, 536] width 561 height 79
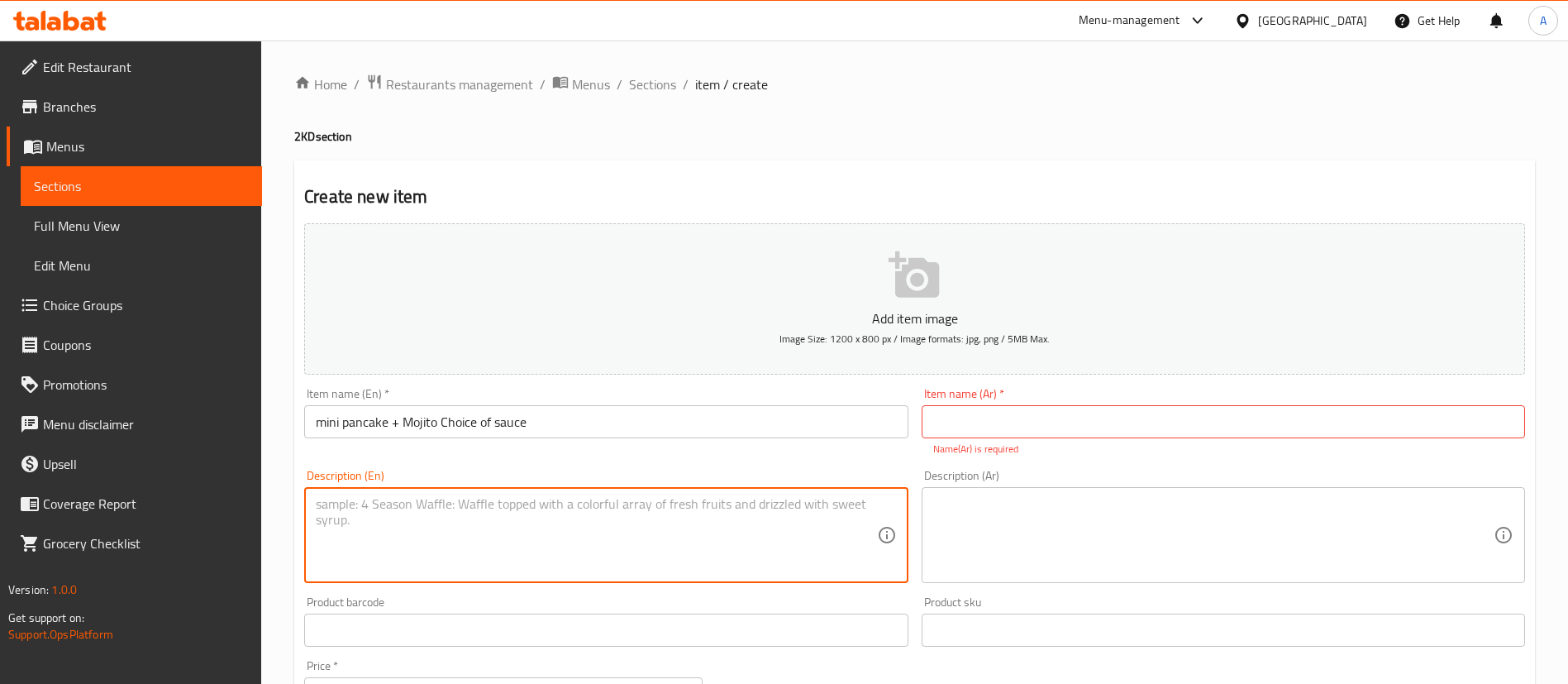
paste textarea "Choice of sauce"
type textarea "Choice of sauce"
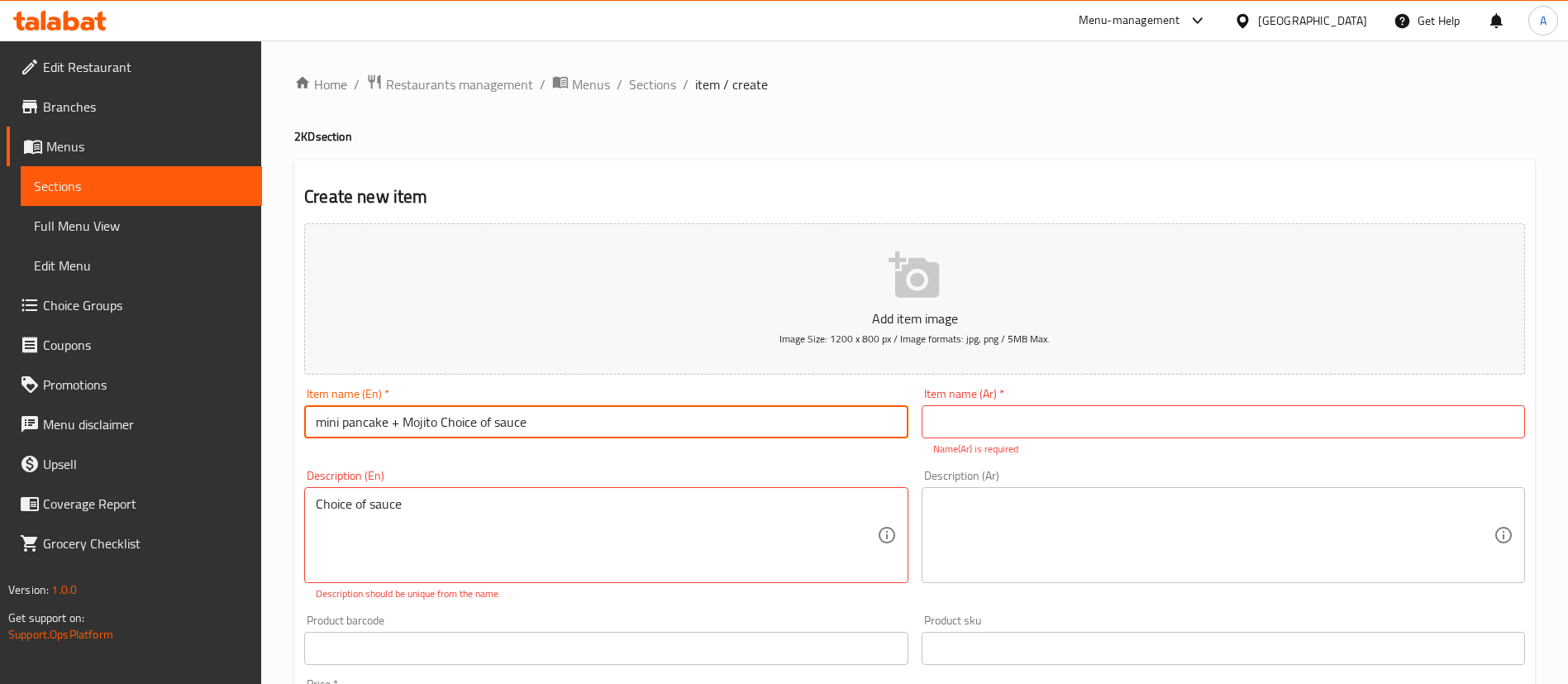
drag, startPoint x: 510, startPoint y: 424, endPoint x: 436, endPoint y: 423, distance: 74.0
click at [436, 423] on input "mini pancake + Mojito Choice of sauce" at bounding box center [606, 422] width 603 height 33
type input "mini pancake + Mojito"
click at [1045, 404] on div "Item name (Ar)   * Item name (Ar) * Name(Ar) is required" at bounding box center [1223, 422] width 603 height 69
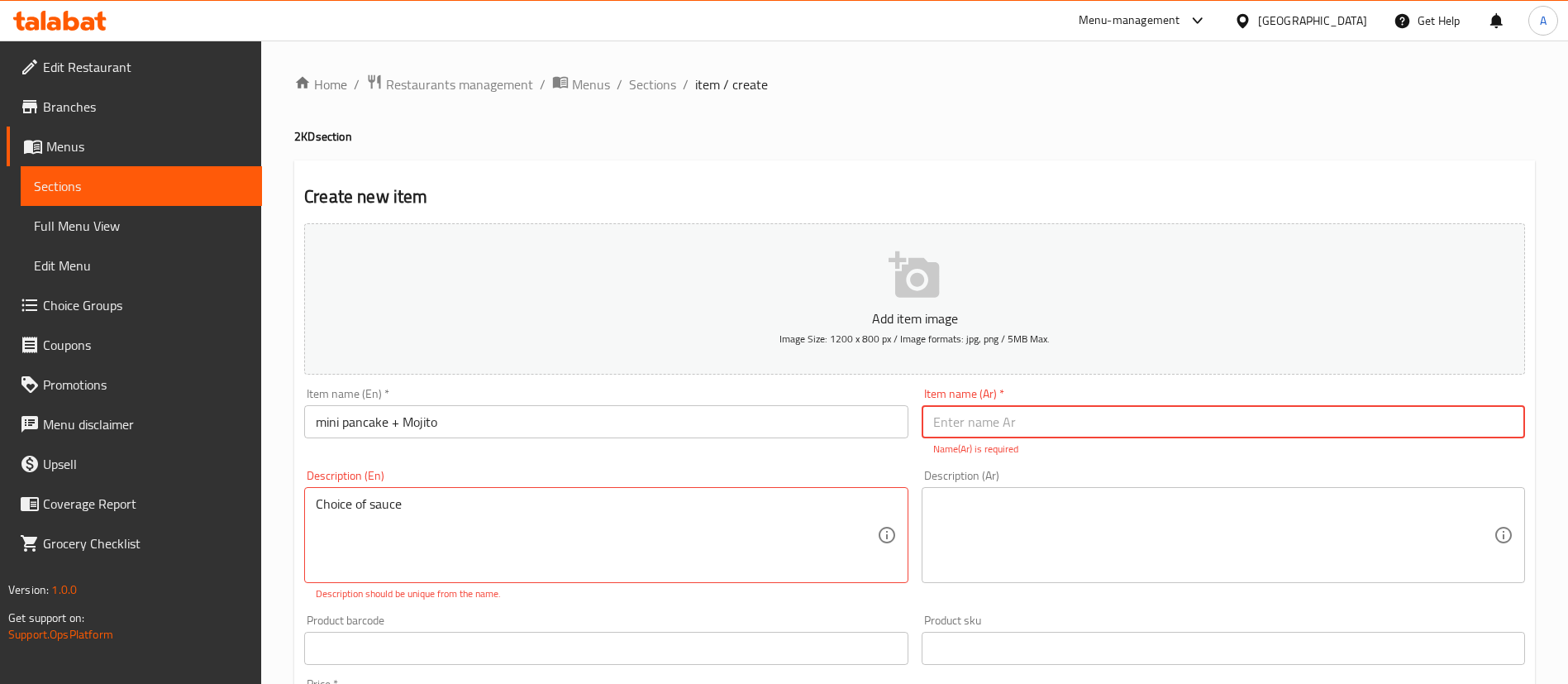
click at [1029, 421] on input "text" at bounding box center [1223, 422] width 603 height 33
paste input "بان كيك صغير + موهيتو"
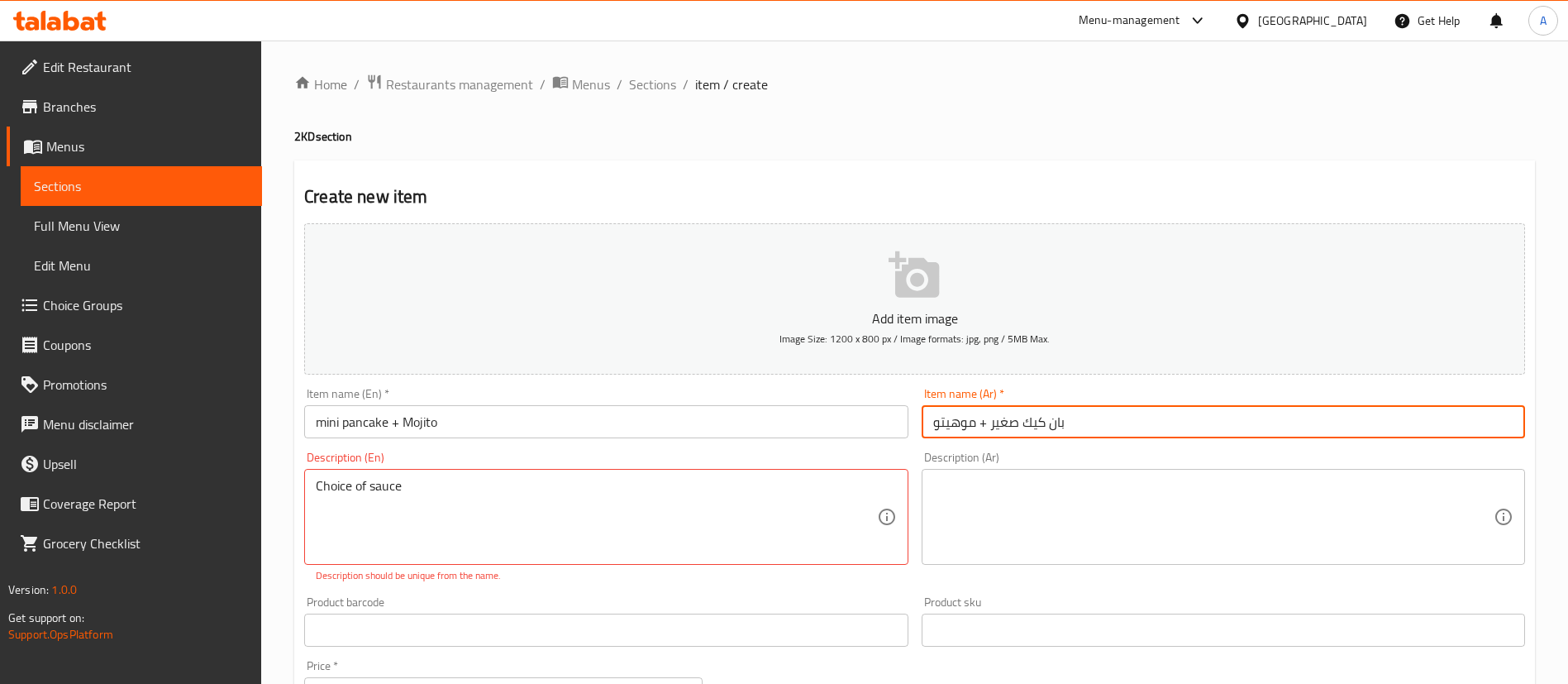
paste input "ميني بان كيك"
type input "ميني بان كيك + موهيتو"
click at [1066, 478] on textarea at bounding box center [1213, 517] width 561 height 79
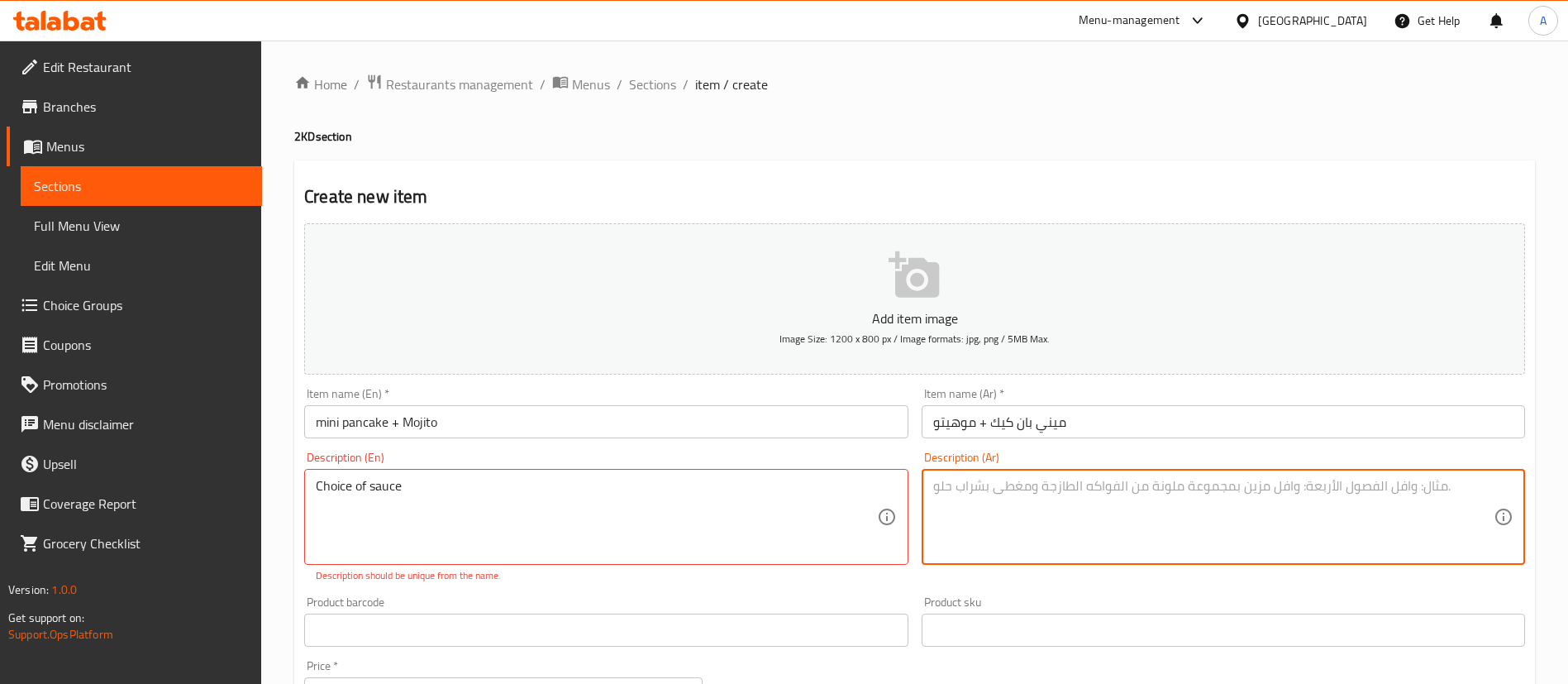
click at [648, 469] on div "Choice of sauce Description (En)" at bounding box center [606, 517] width 603 height 96
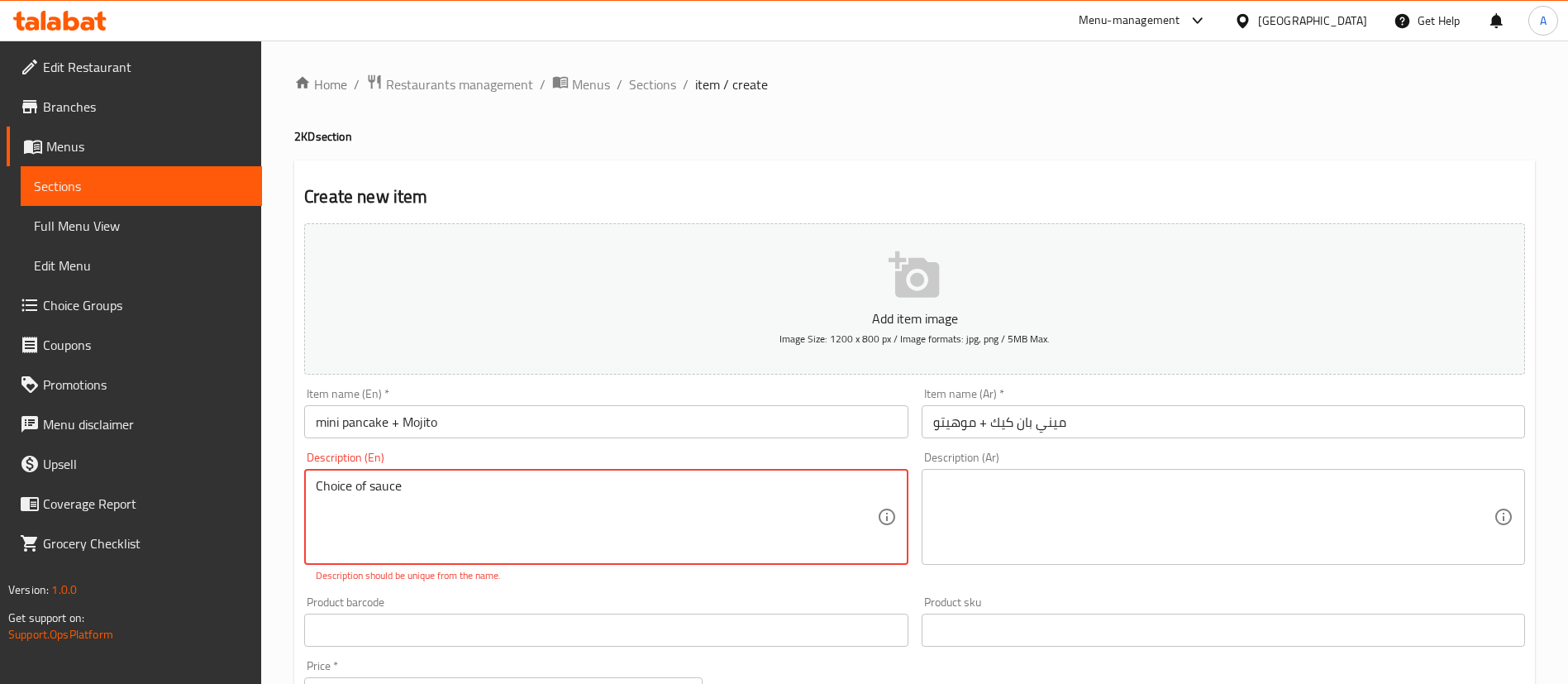
click at [648, 483] on textarea "Choice of sauce" at bounding box center [596, 517] width 561 height 79
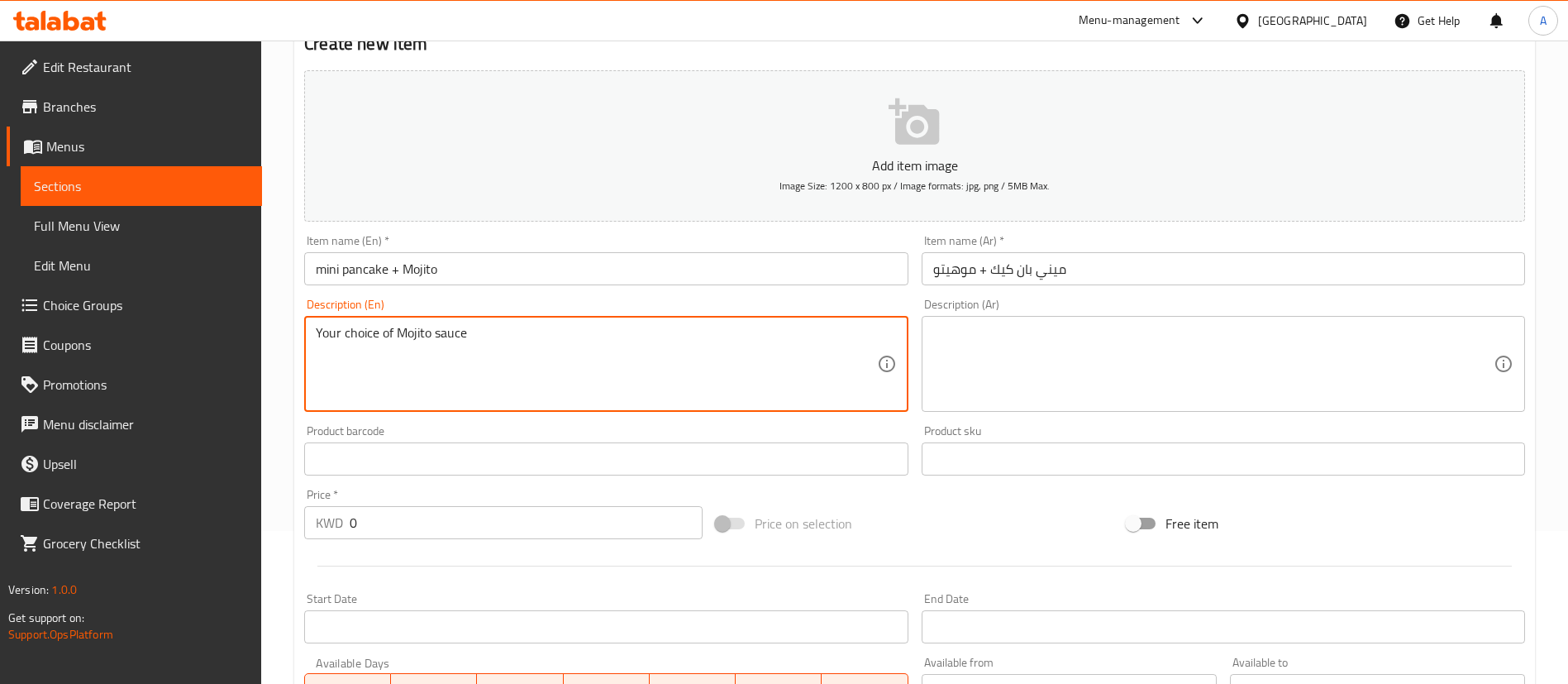
scroll to position [248, 0]
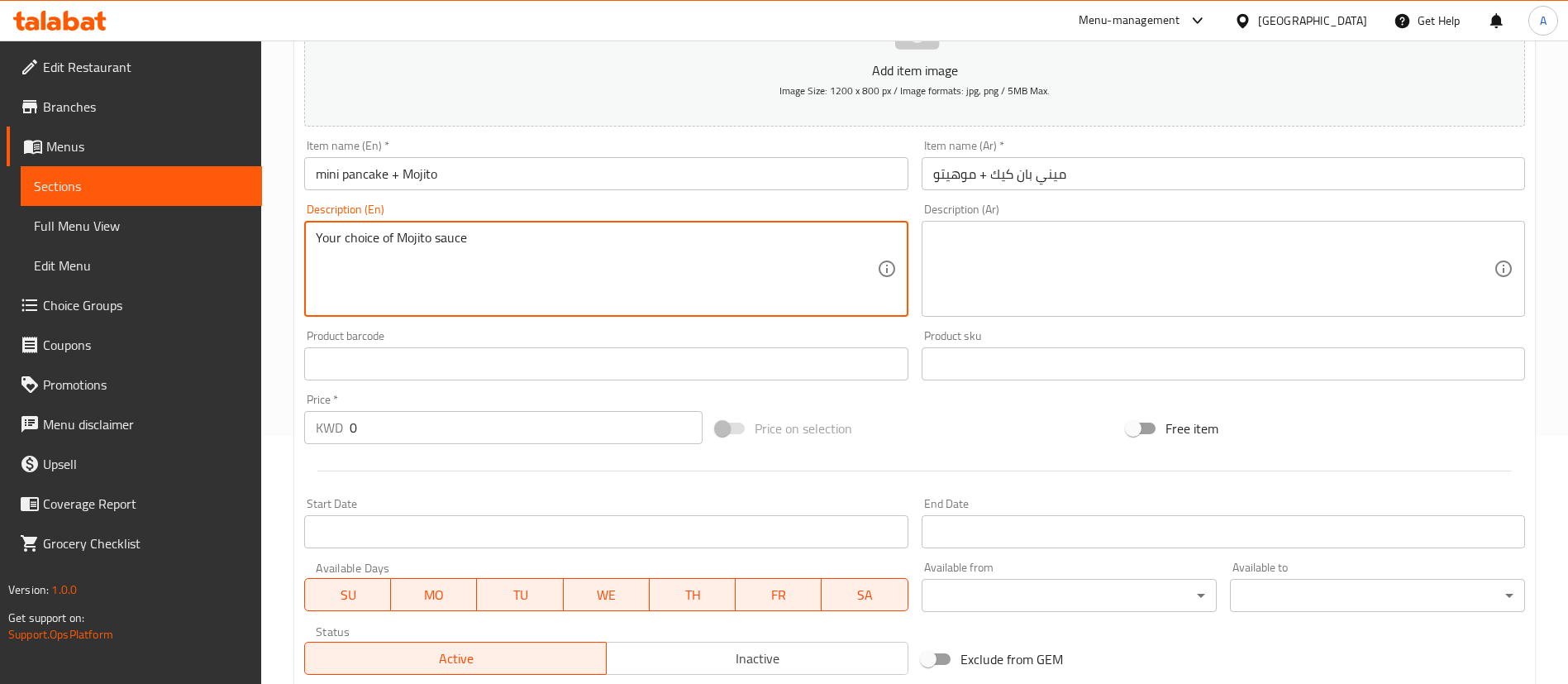
type textarea "Your choice of Mojito sauce"
drag, startPoint x: 457, startPoint y: 421, endPoint x: 119, endPoint y: 424, distance: 338.0
click at [119, 424] on div "Edit Restaurant Branches Menus Sections Full Menu View Edit Menu Choice Groups …" at bounding box center [784, 357] width 1568 height 1129
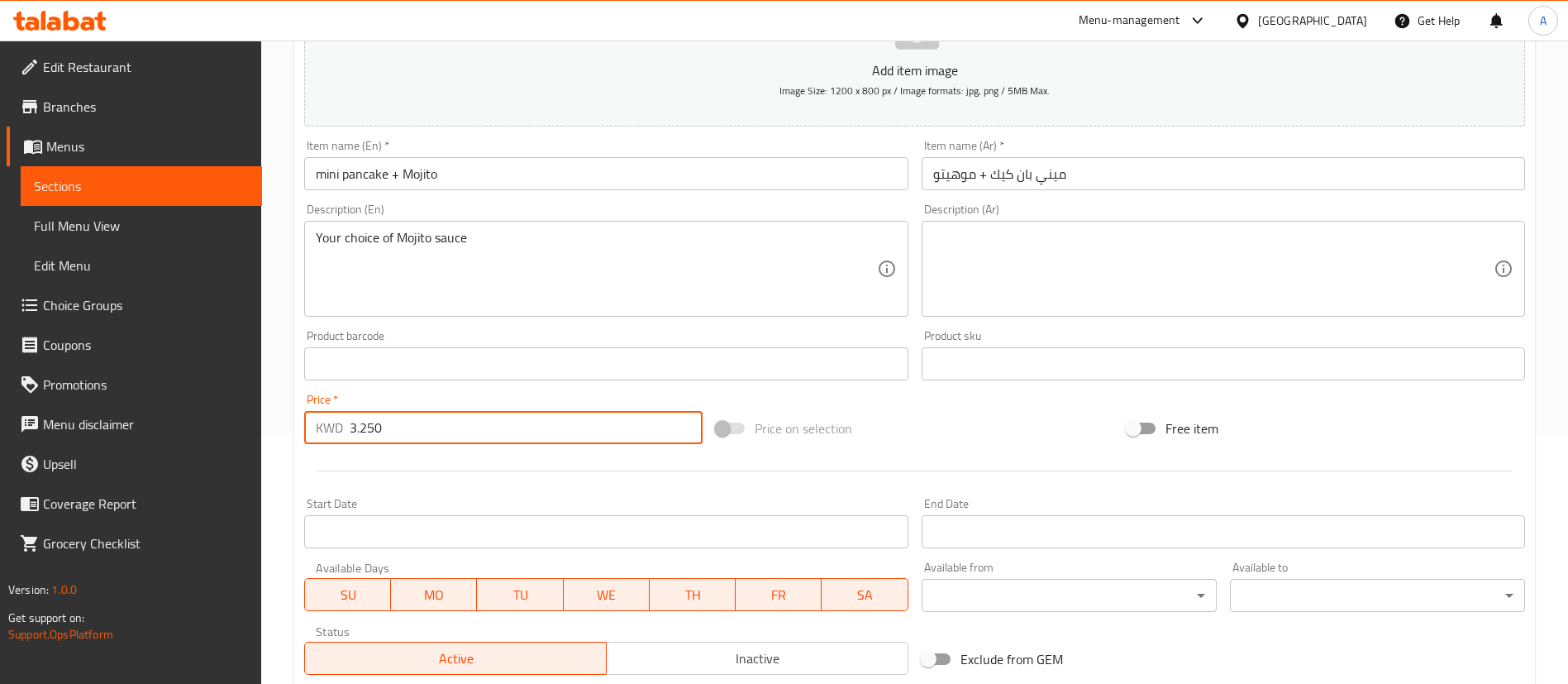
type input "3.250"
click at [1064, 253] on textarea at bounding box center [1213, 270] width 561 height 79
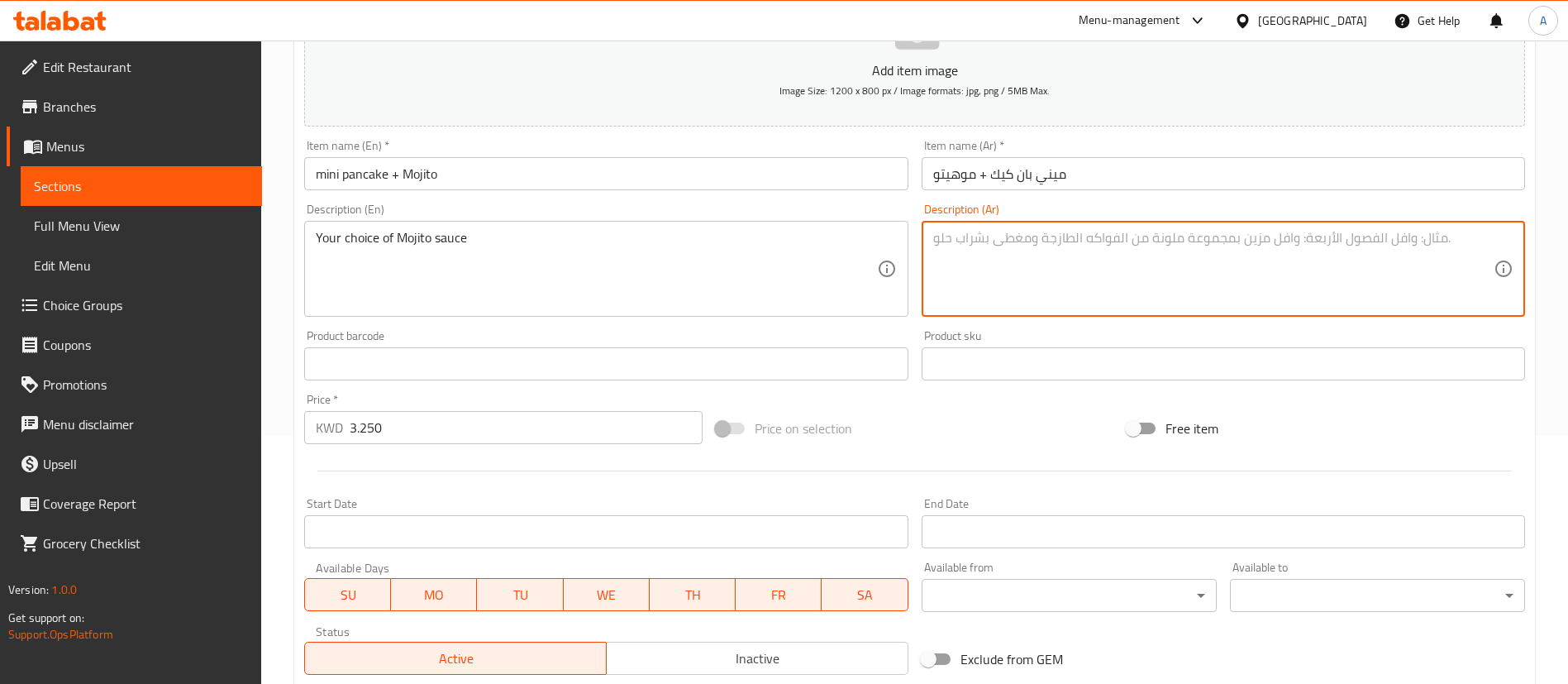
paste textarea "اختيار الصوص"
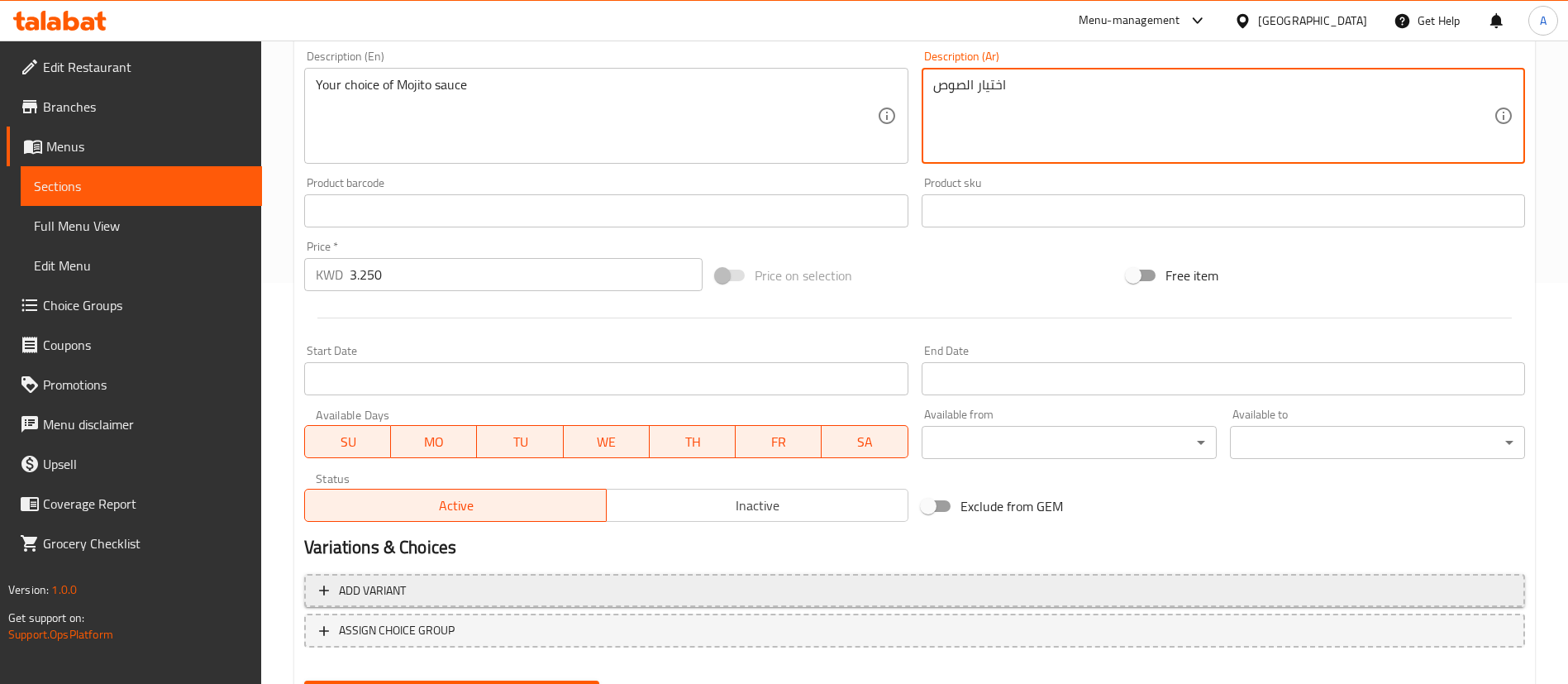
scroll to position [485, 0]
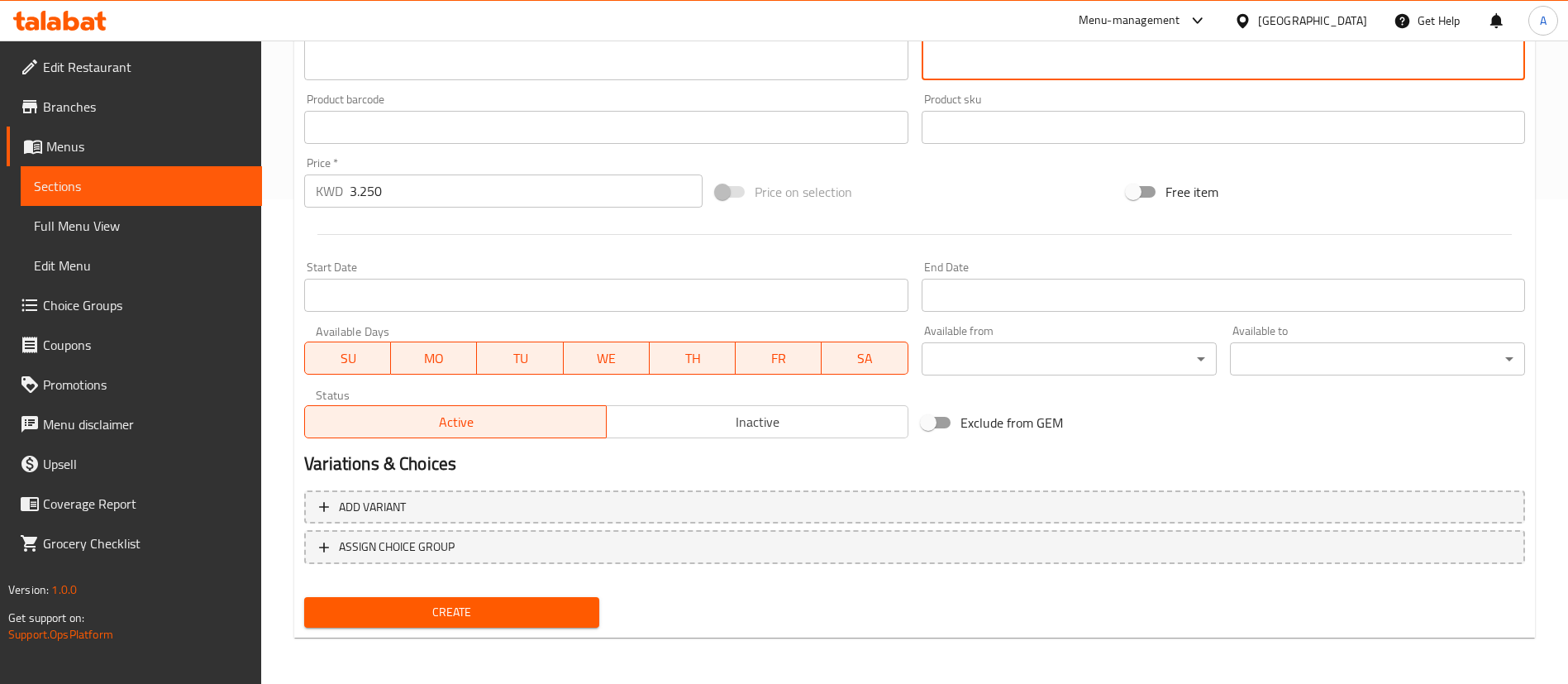
type textarea "اختيار الصوص"
click at [465, 610] on span "Create" at bounding box center [451, 612] width 269 height 21
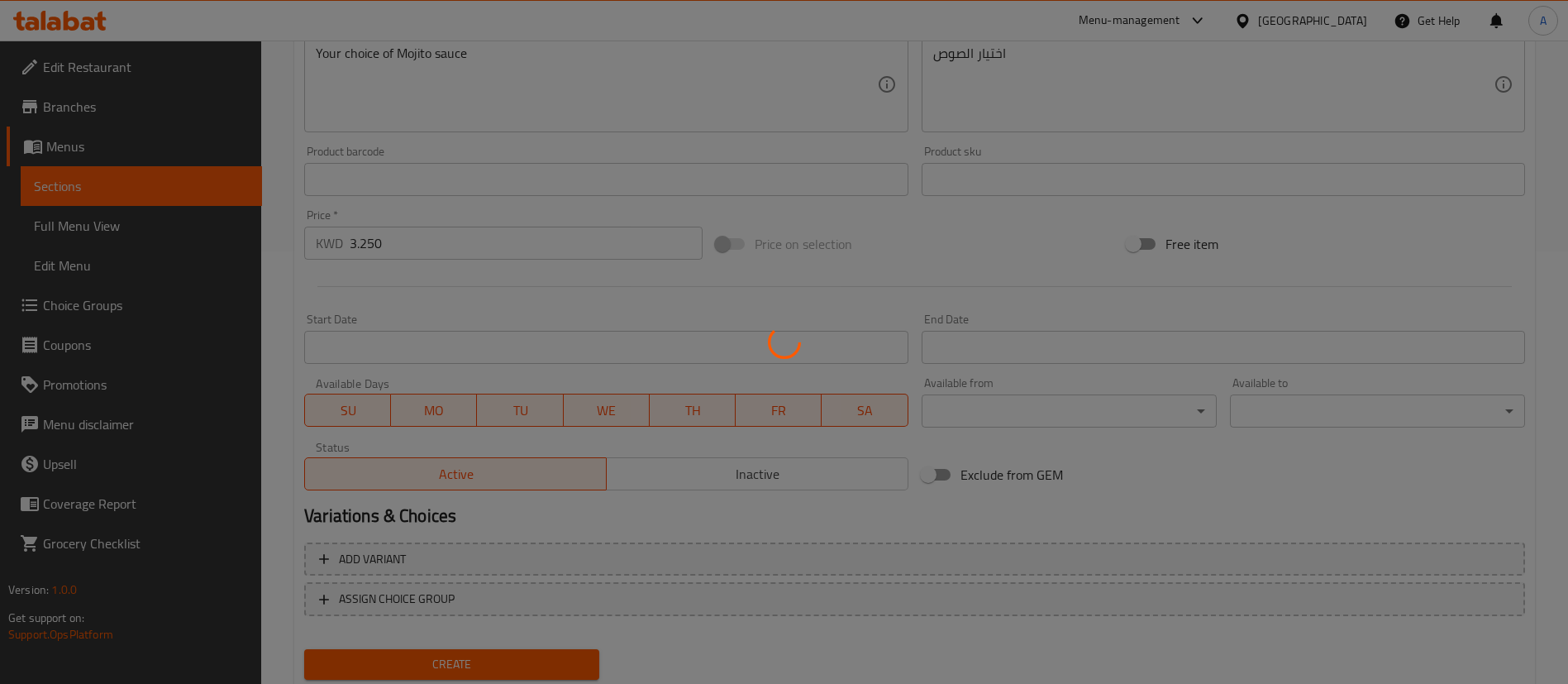
scroll to position [112, 0]
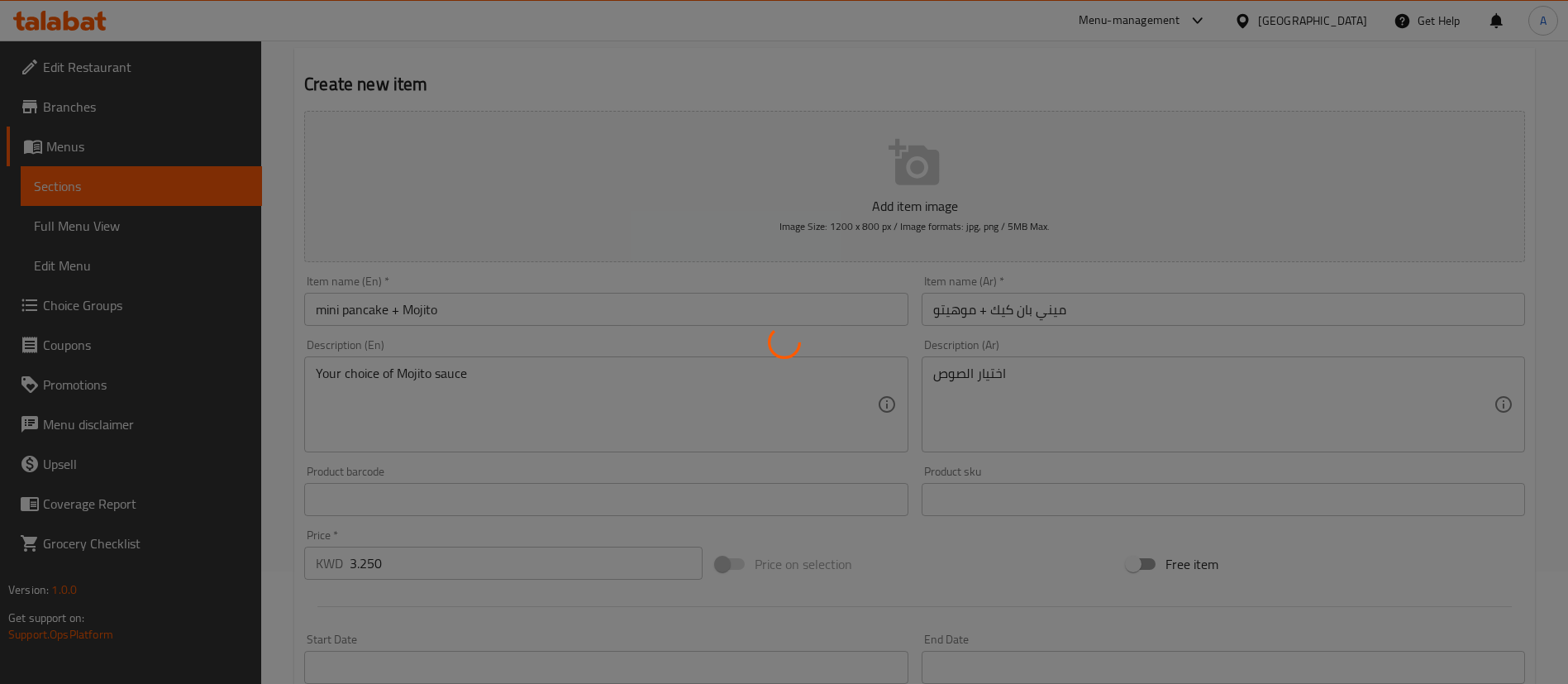
type input "0"
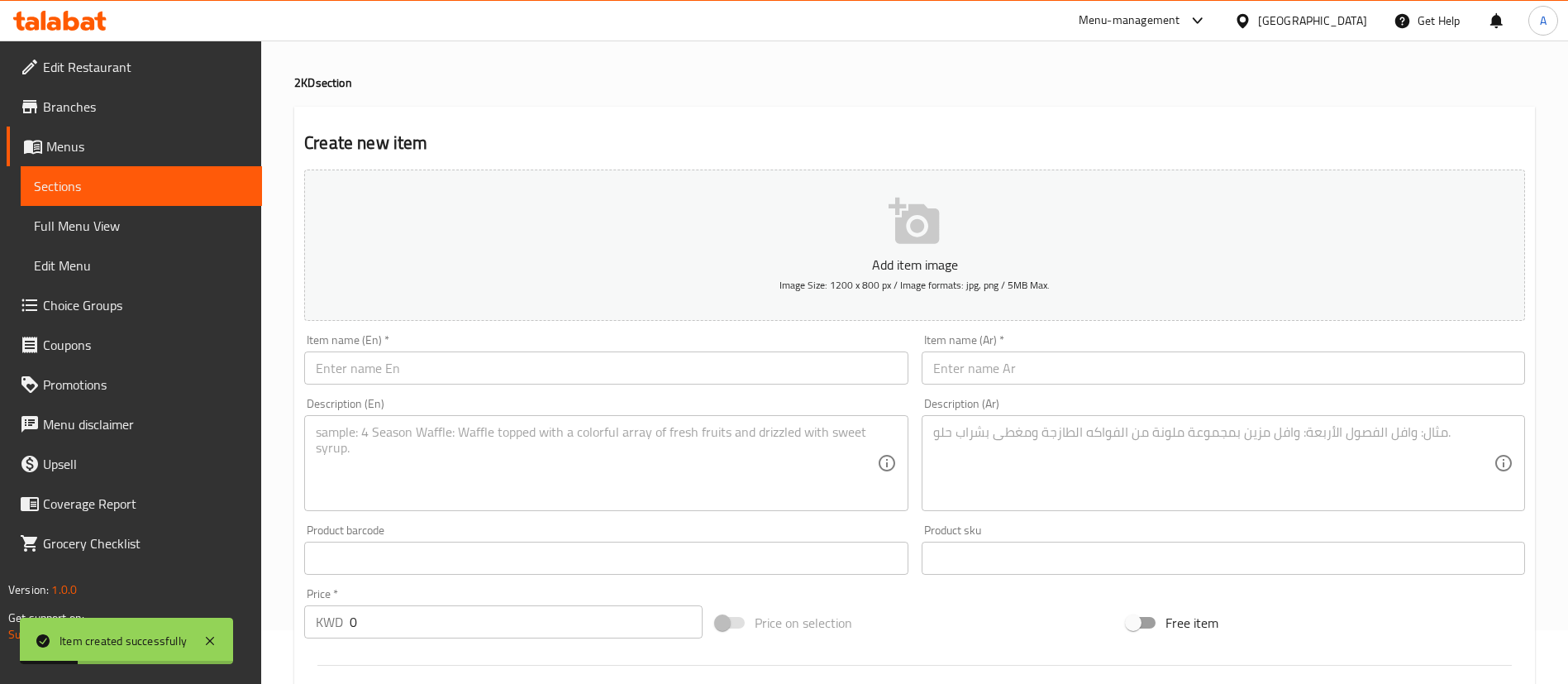
scroll to position [0, 0]
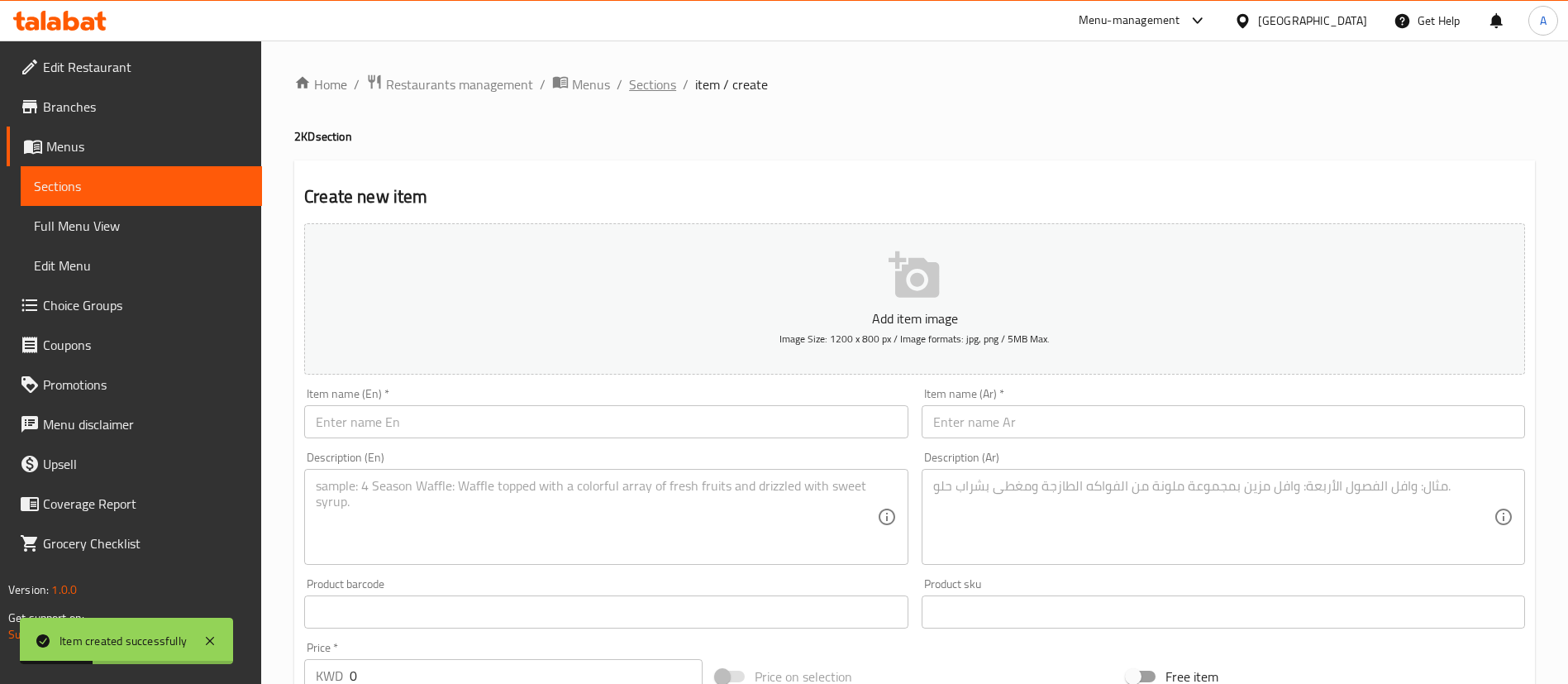
click at [650, 87] on span "Sections" at bounding box center [653, 85] width 47 height 20
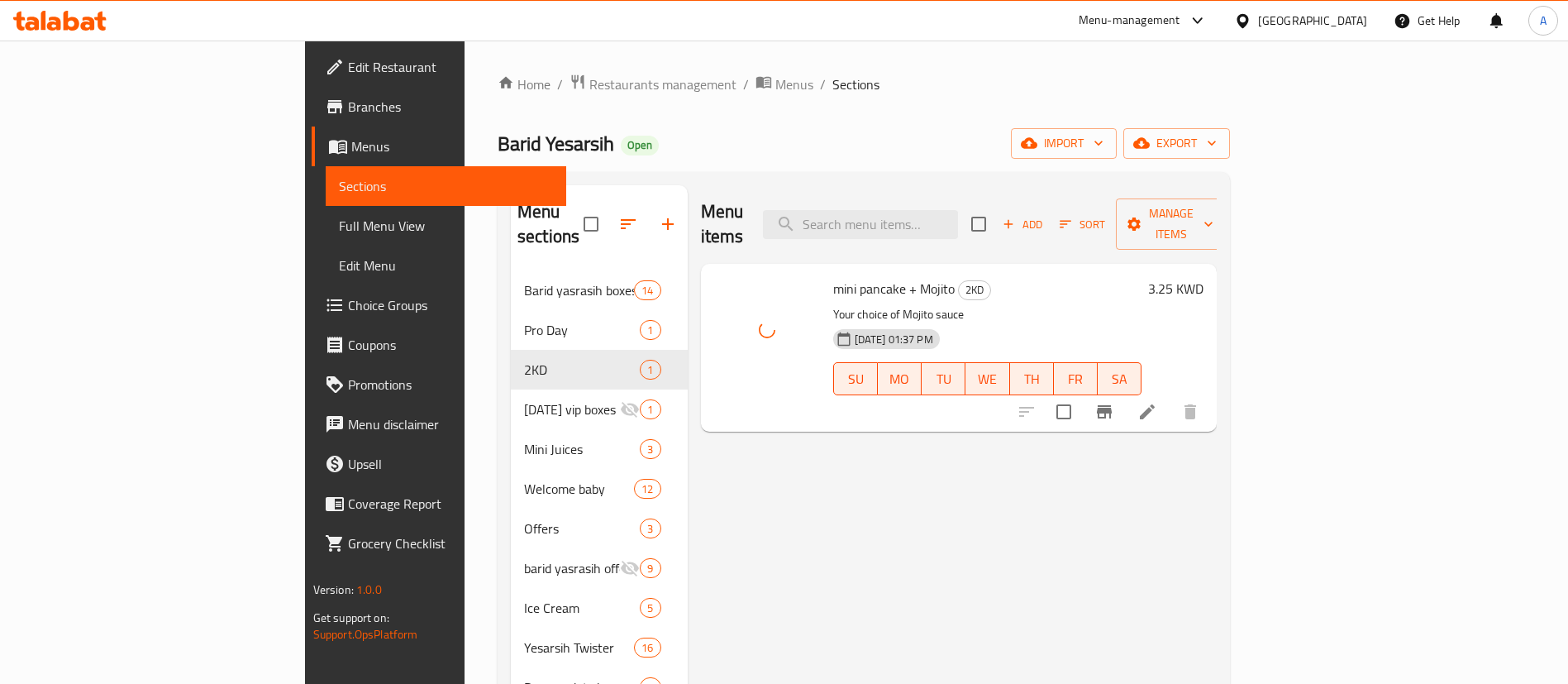
click at [833, 276] on span "mini pancake + Mojito" at bounding box center [894, 289] width 121 height 25
click at [589, 75] on span "Restaurants management" at bounding box center [663, 85] width 147 height 20
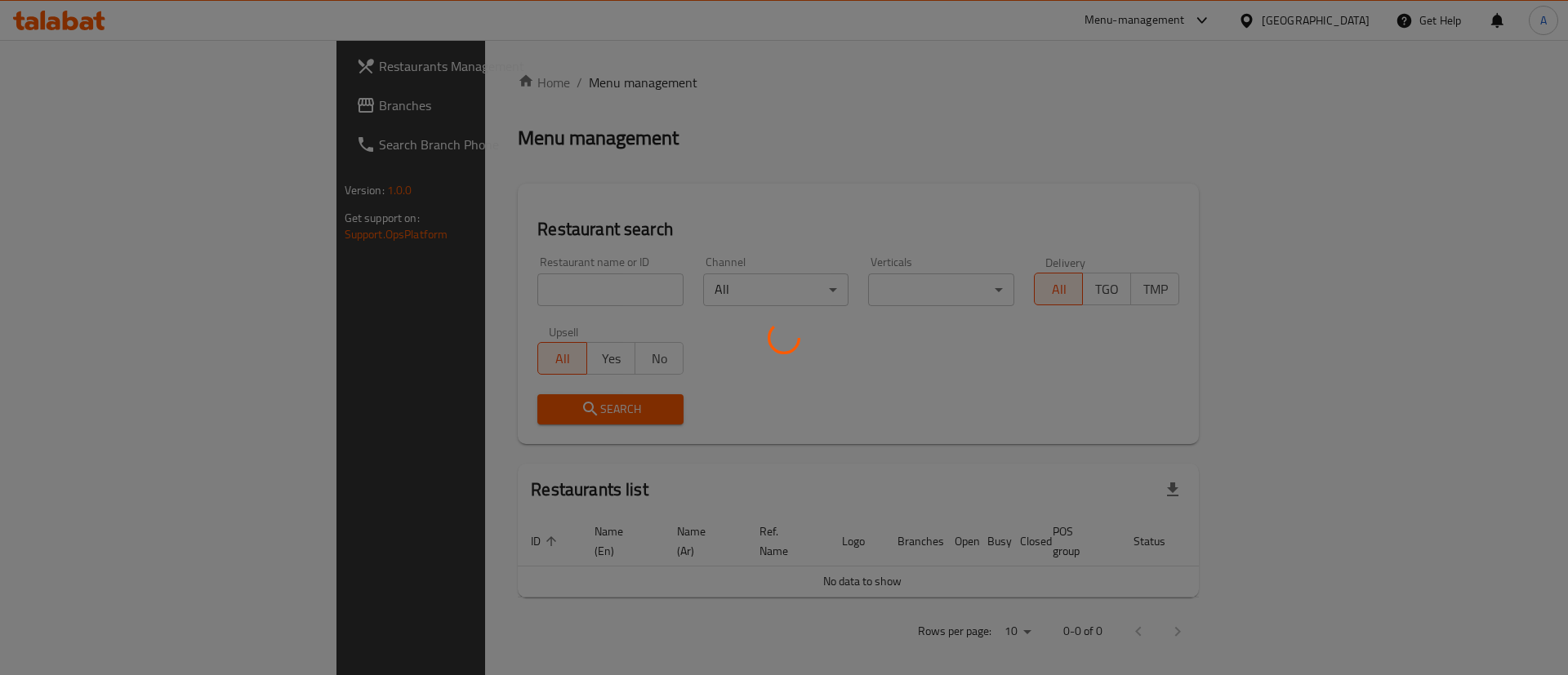
click at [486, 297] on div at bounding box center [784, 337] width 1568 height 675
click at [484, 295] on div at bounding box center [784, 337] width 1568 height 675
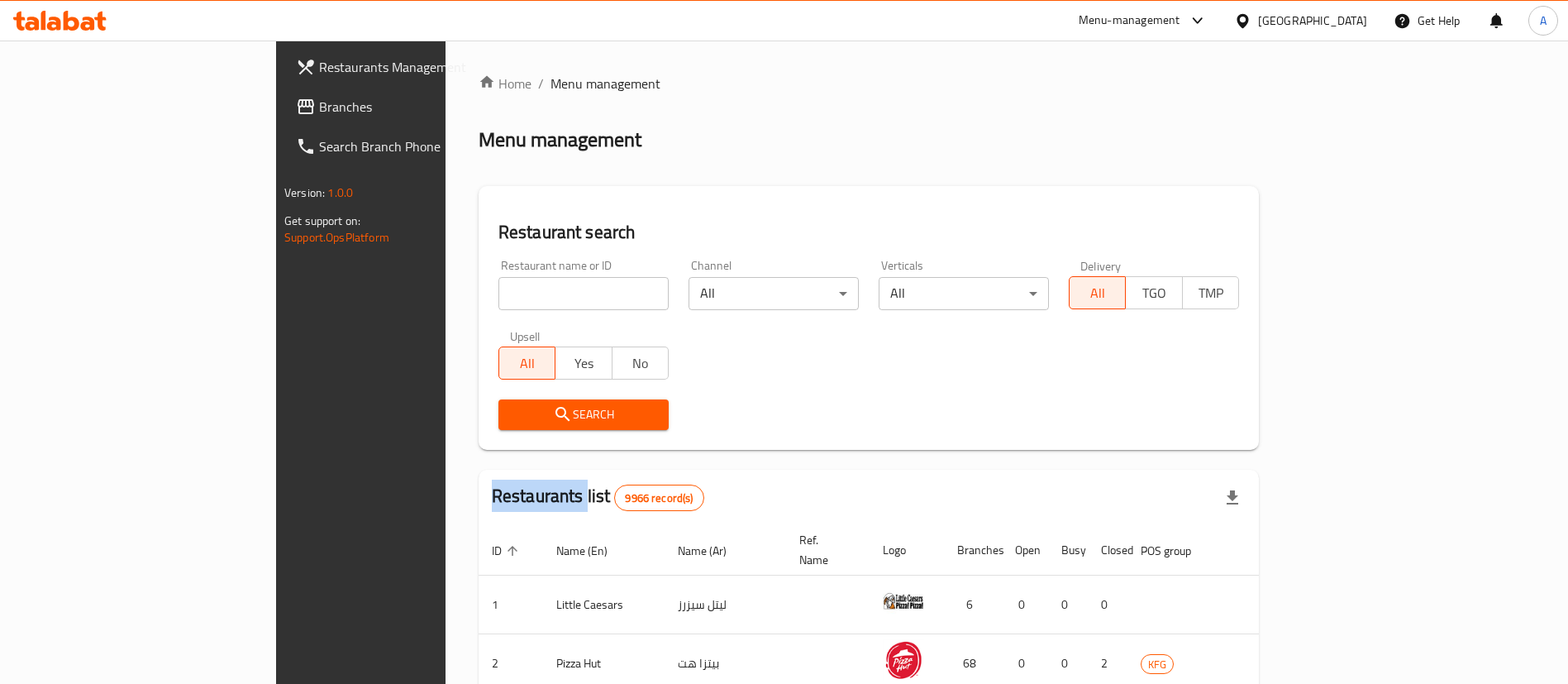
click at [489, 299] on div "Home / Menu management Menu management Restaurant search Restaurant name or ID …" at bounding box center [869, 593] width 781 height 1038
click at [499, 299] on input "search" at bounding box center [584, 294] width 171 height 33
click at [88, 18] on icon at bounding box center [88, 23] width 14 height 14
